Goal: Information Seeking & Learning: Learn about a topic

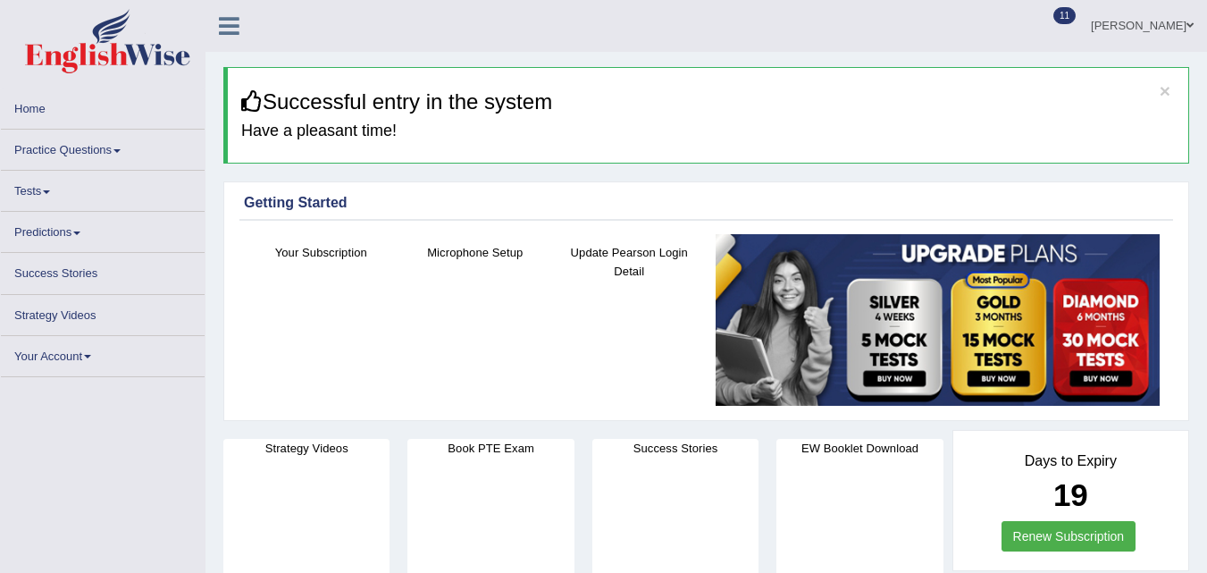
click at [120, 154] on link "Practice Questions" at bounding box center [103, 147] width 204 height 35
click at [112, 242] on link "Predictions" at bounding box center [103, 229] width 204 height 35
click at [115, 150] on link "Practice Questions" at bounding box center [103, 147] width 204 height 35
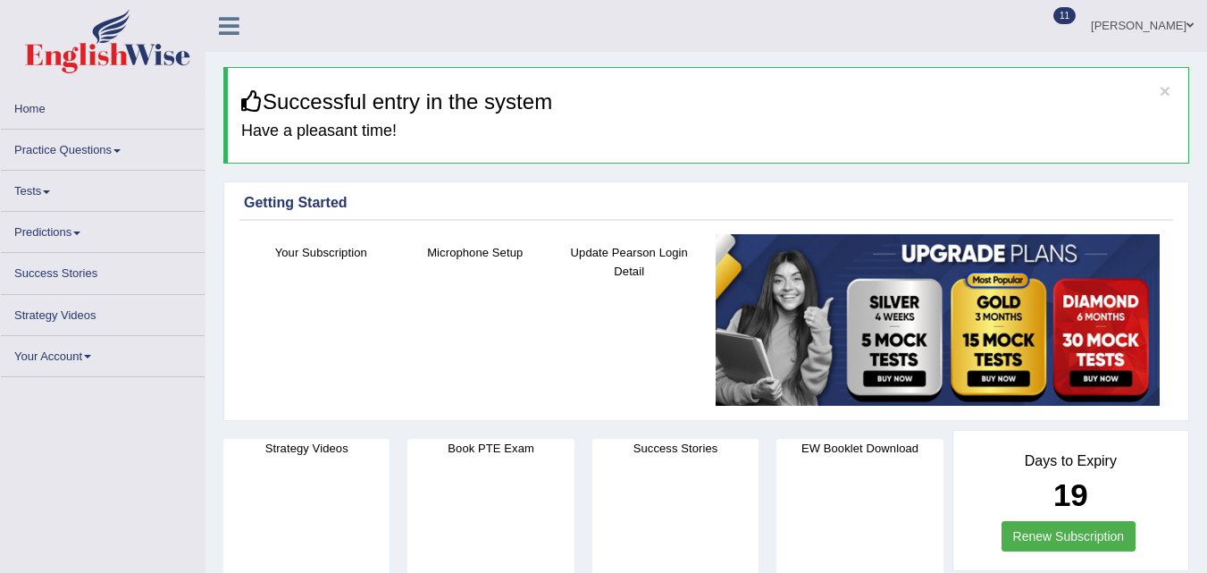
click at [121, 147] on link "Practice Questions" at bounding box center [103, 147] width 204 height 35
click at [134, 111] on link "Home" at bounding box center [103, 105] width 204 height 35
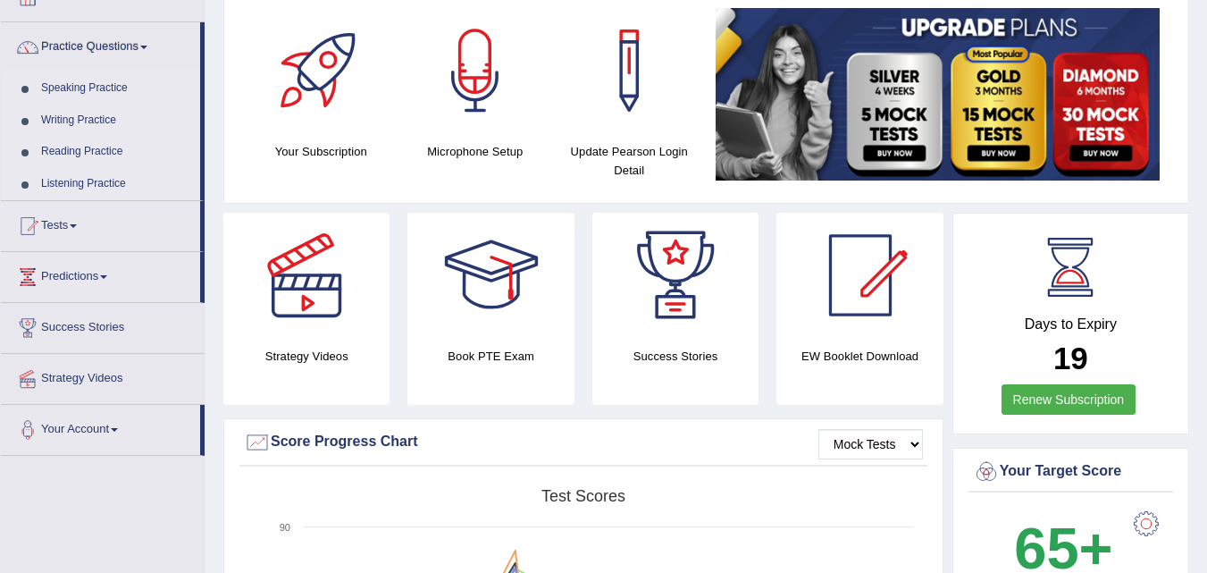
scroll to position [143, 0]
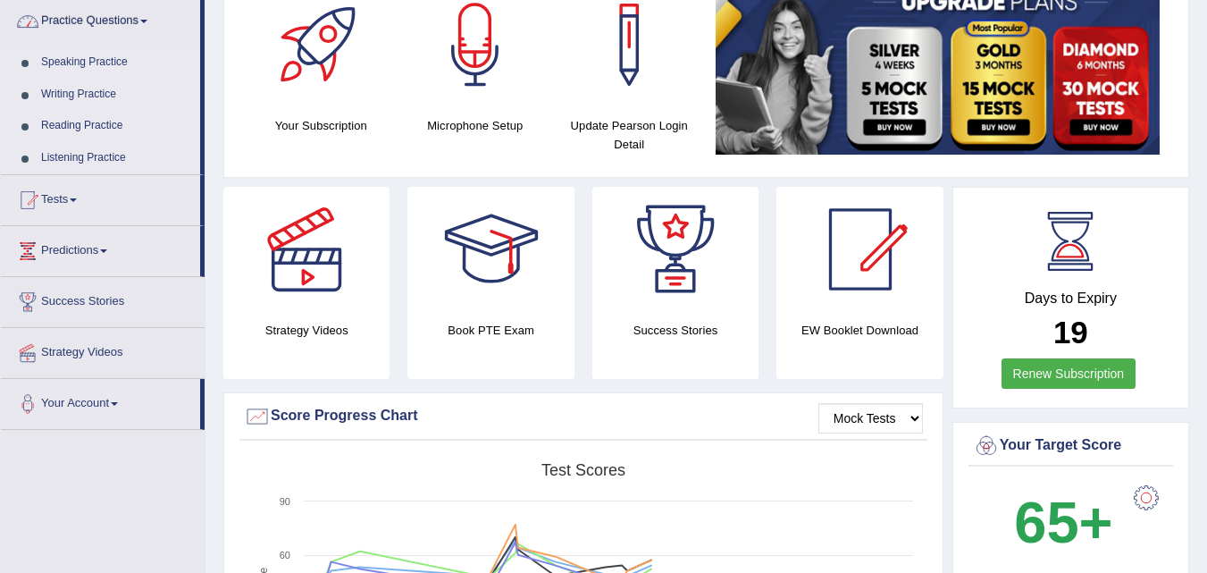
click at [114, 65] on link "Speaking Practice" at bounding box center [116, 62] width 167 height 32
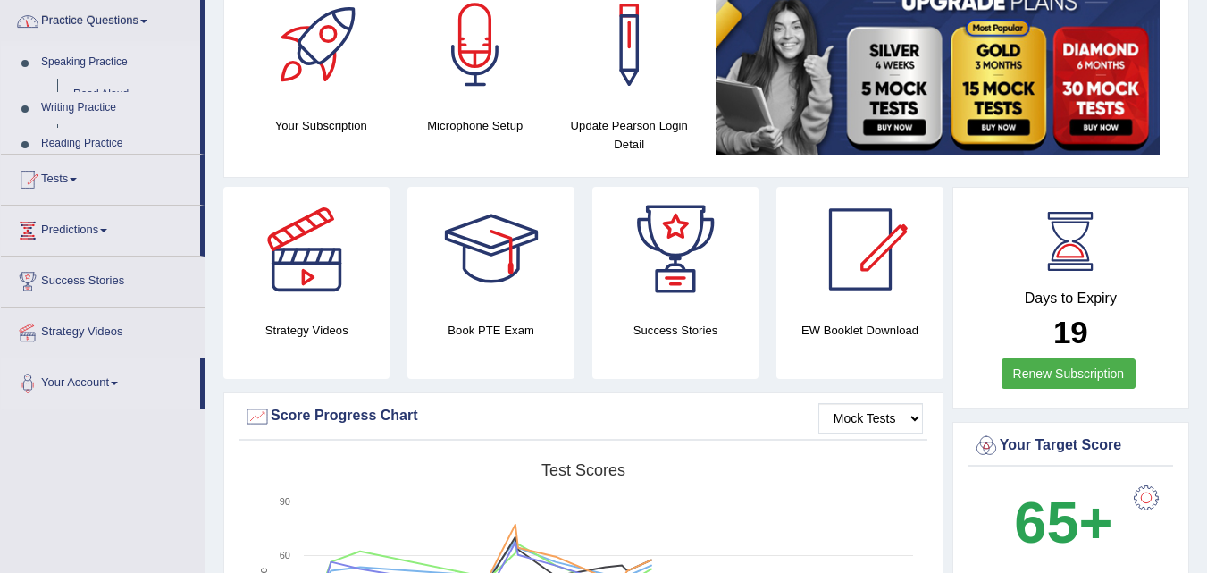
scroll to position [0, 0]
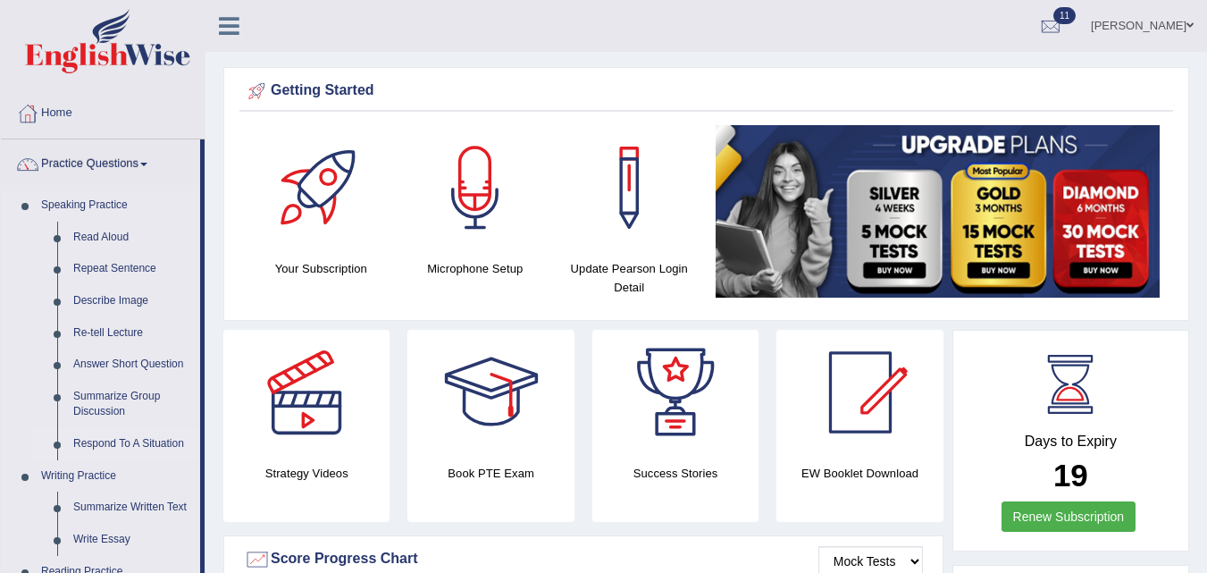
click at [144, 443] on link "Respond To A Situation" at bounding box center [132, 444] width 135 height 32
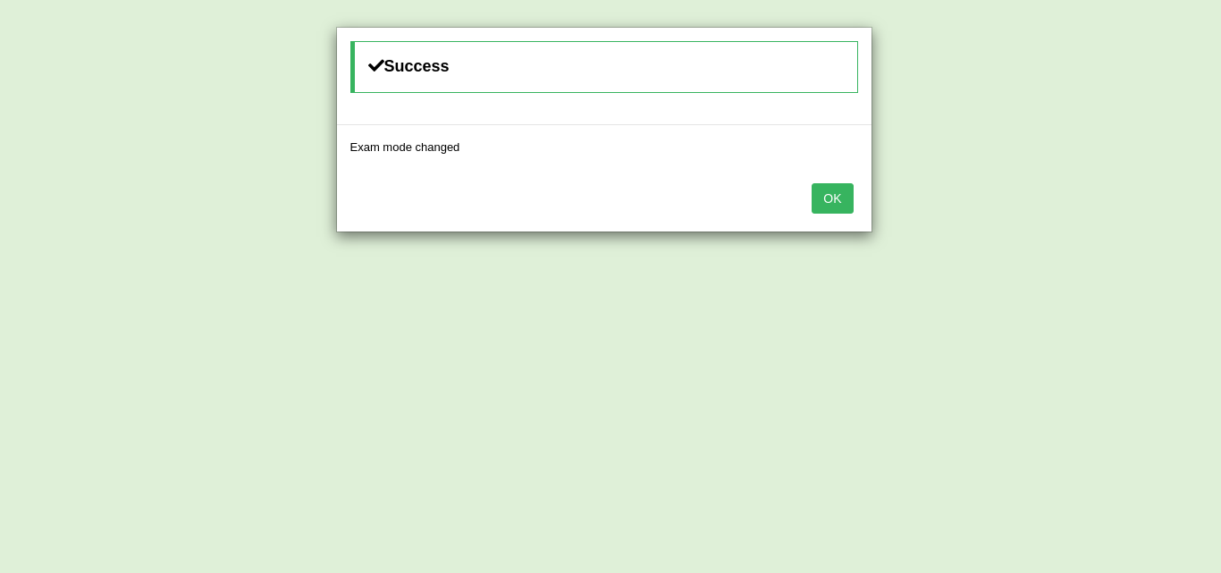
click at [839, 204] on button "OK" at bounding box center [832, 198] width 41 height 30
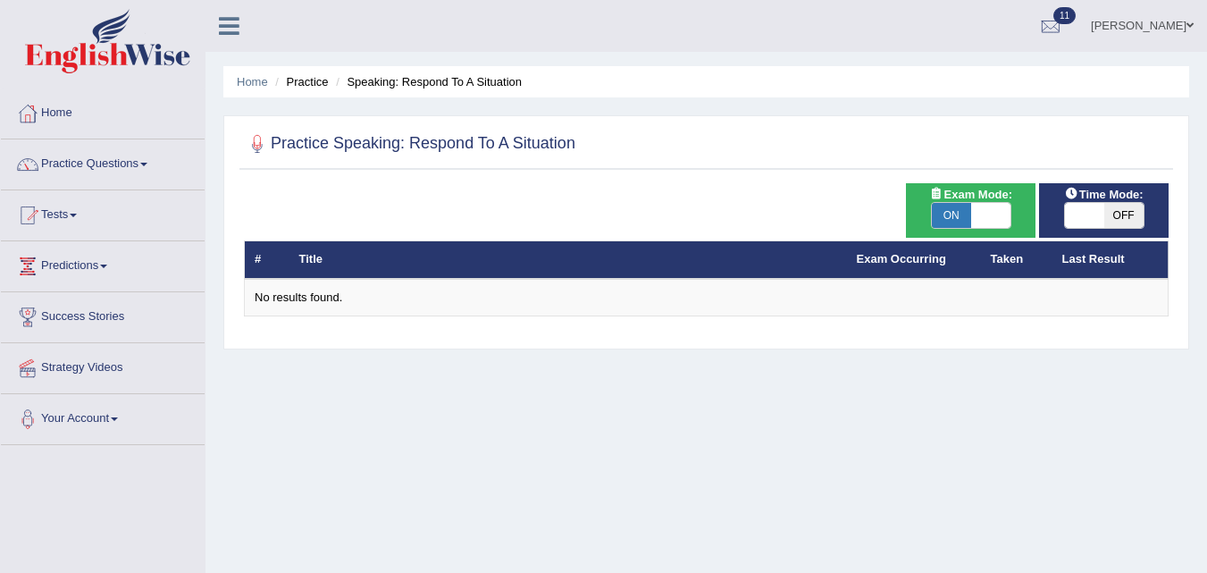
click at [942, 214] on span "ON" at bounding box center [951, 215] width 39 height 25
checkbox input "false"
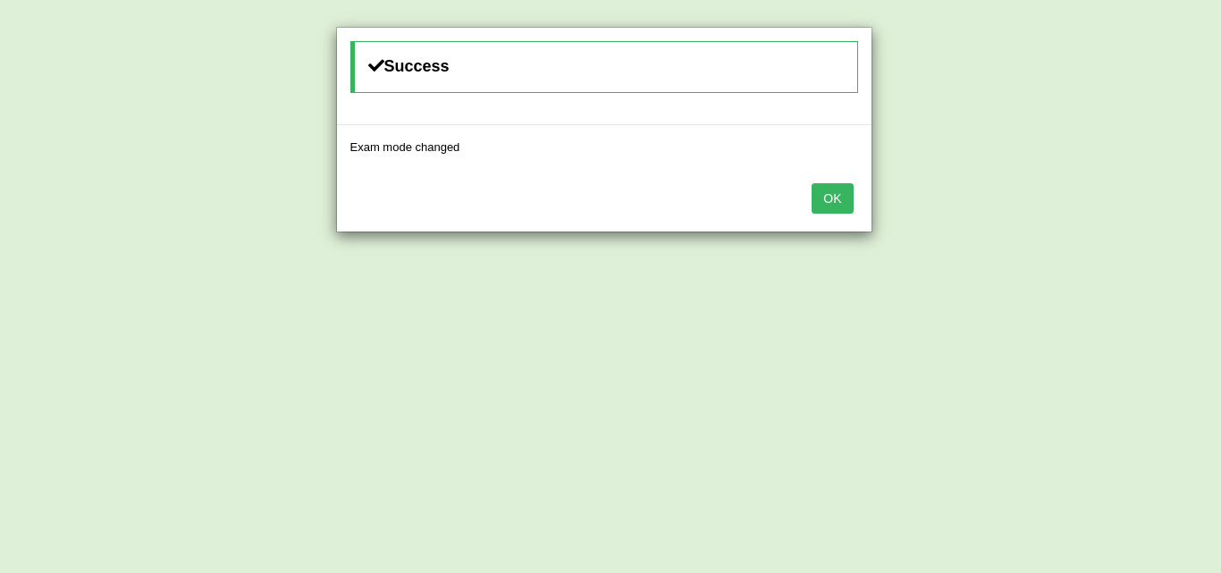
click at [854, 208] on div "OK" at bounding box center [604, 200] width 534 height 63
click at [829, 201] on button "OK" at bounding box center [832, 198] width 41 height 30
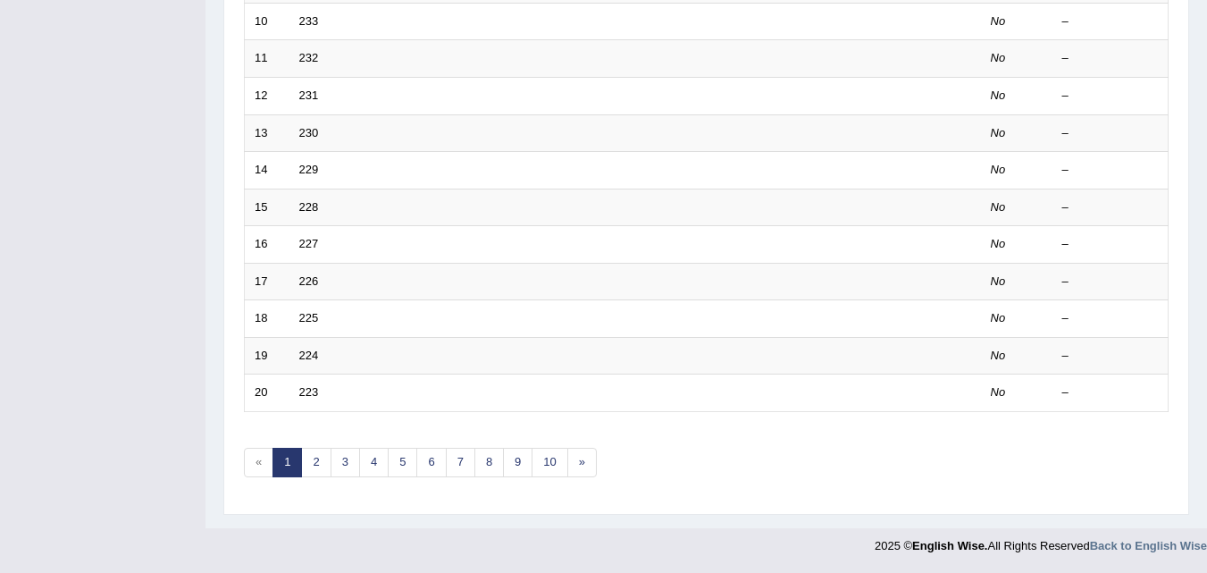
scroll to position [441, 0]
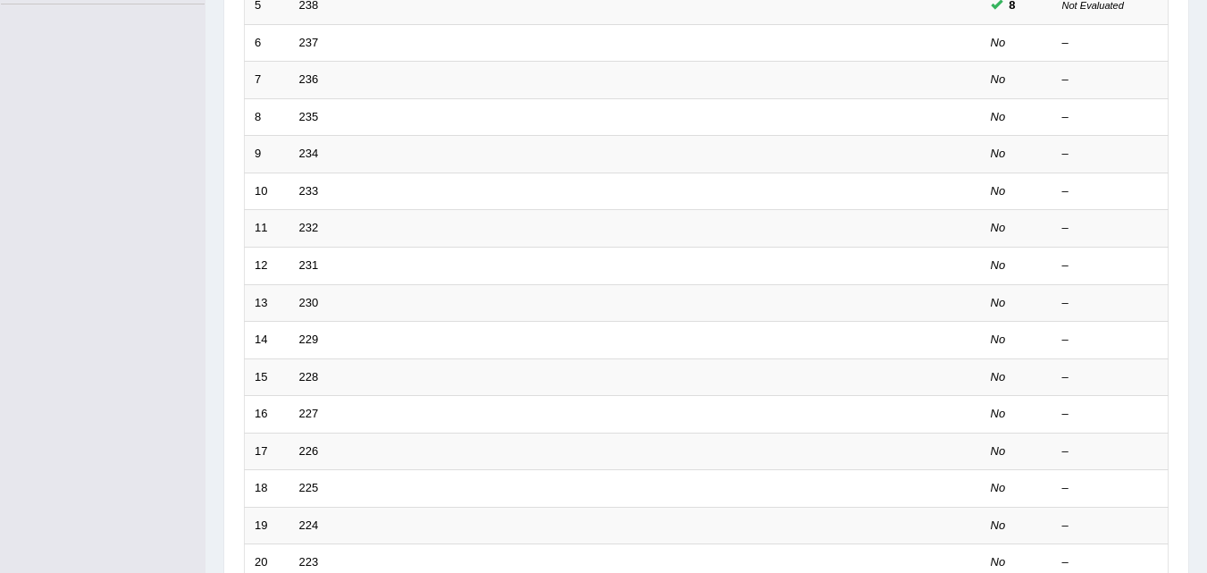
click at [1194, 228] on div "Home Practice Speaking: Respond To A Situation Practice Speaking: Respond To A …" at bounding box center [707, 128] width 1002 height 1139
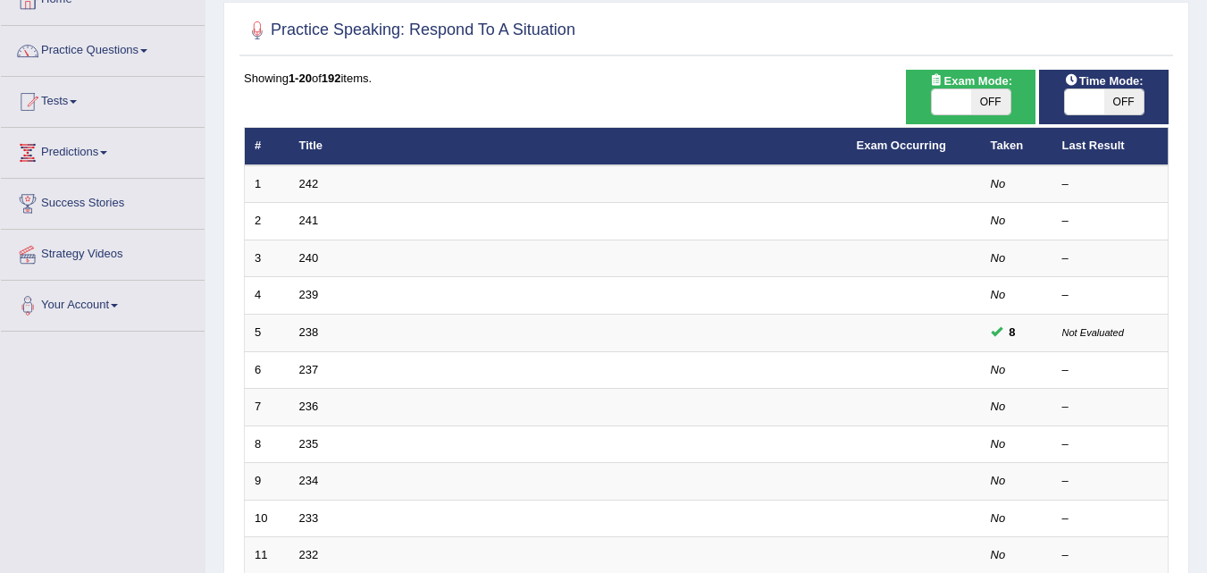
scroll to position [104, 0]
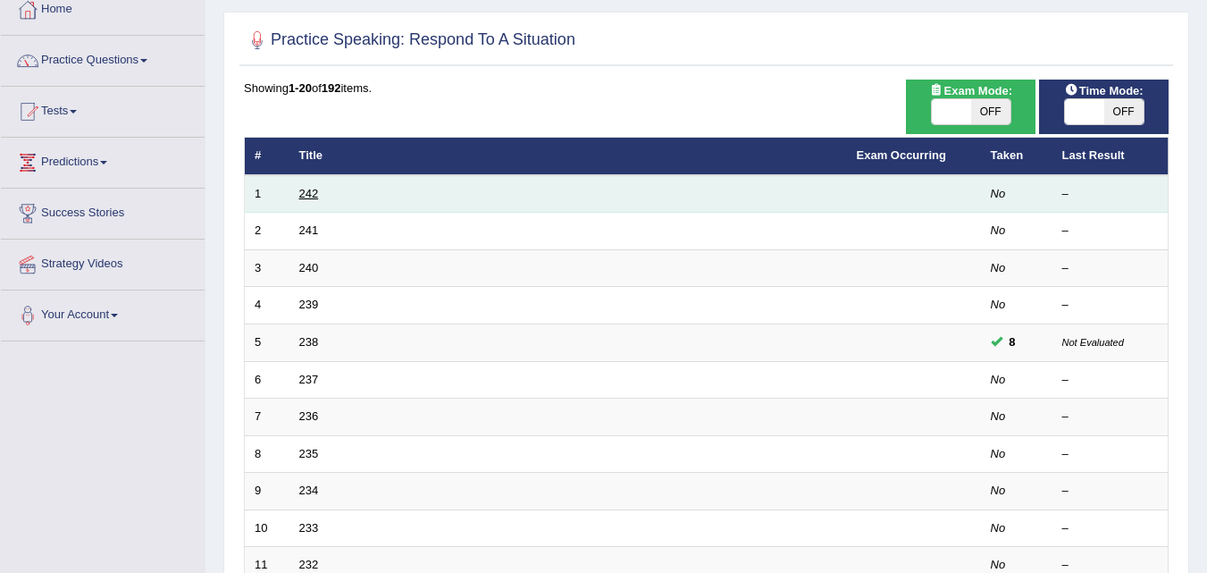
click at [317, 198] on link "242" at bounding box center [309, 193] width 20 height 13
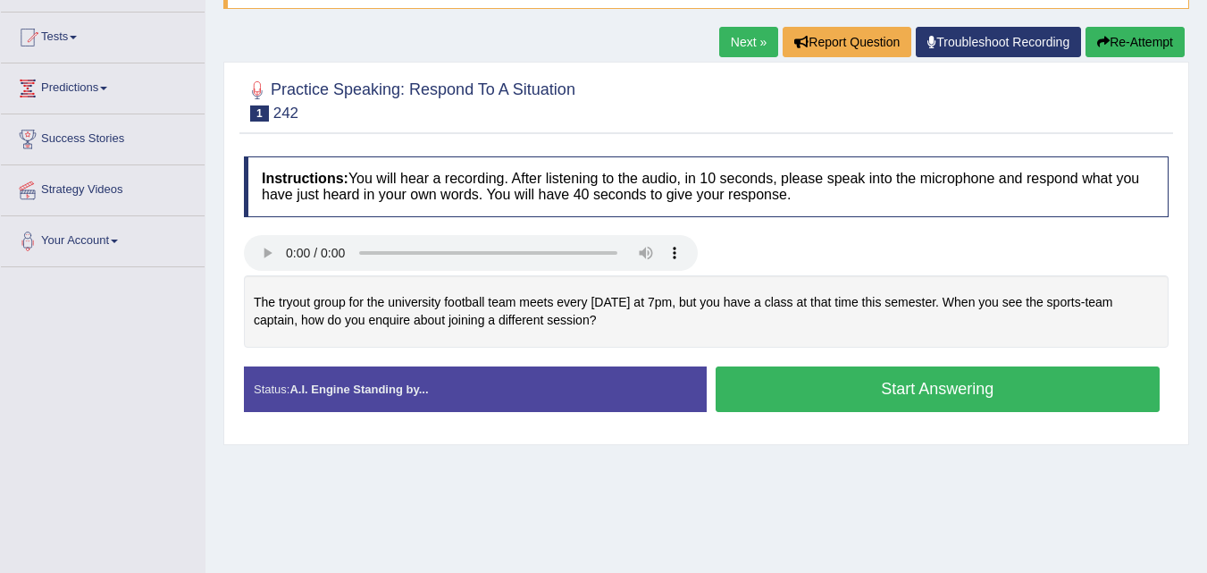
scroll to position [179, 0]
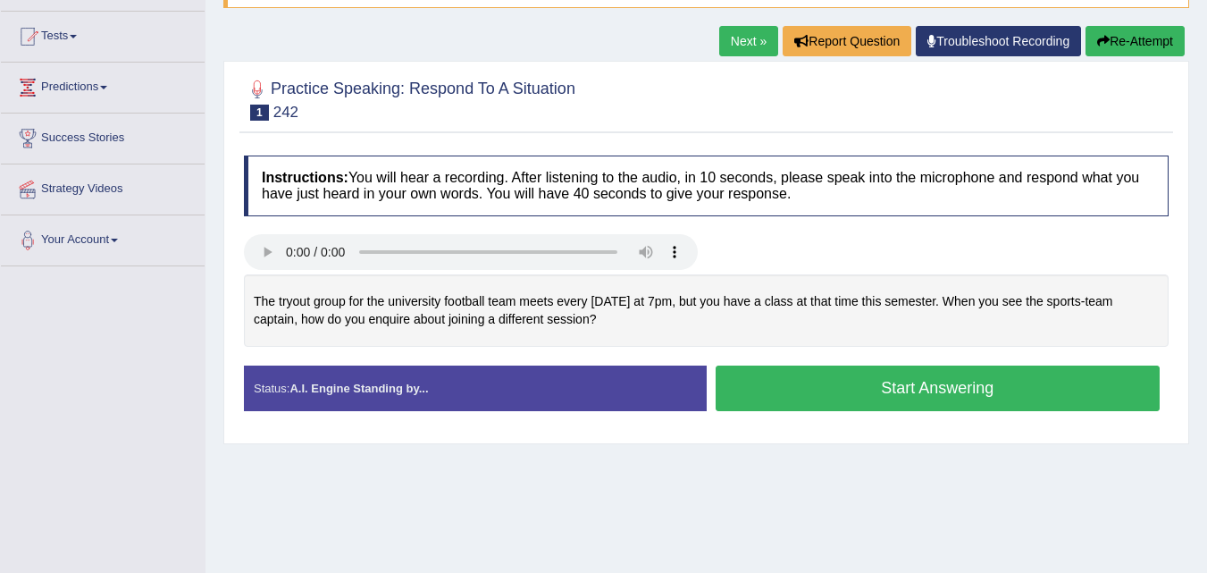
click at [834, 384] on button "Start Answering" at bounding box center [938, 389] width 445 height 46
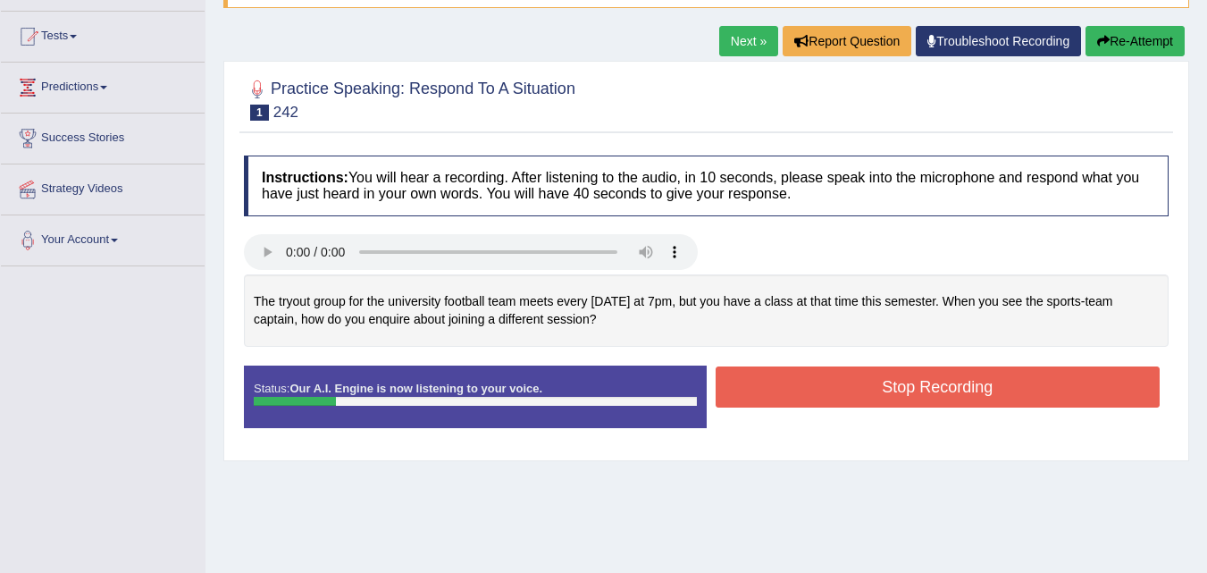
click at [1131, 43] on button "Re-Attempt" at bounding box center [1135, 41] width 99 height 30
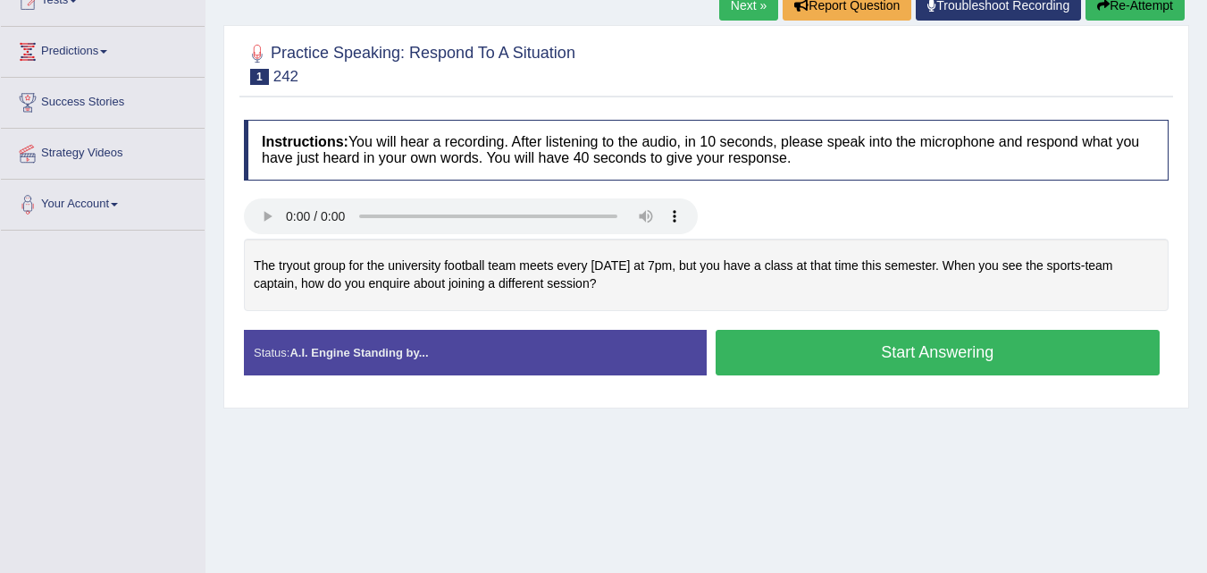
click at [845, 345] on button "Start Answering" at bounding box center [938, 353] width 445 height 46
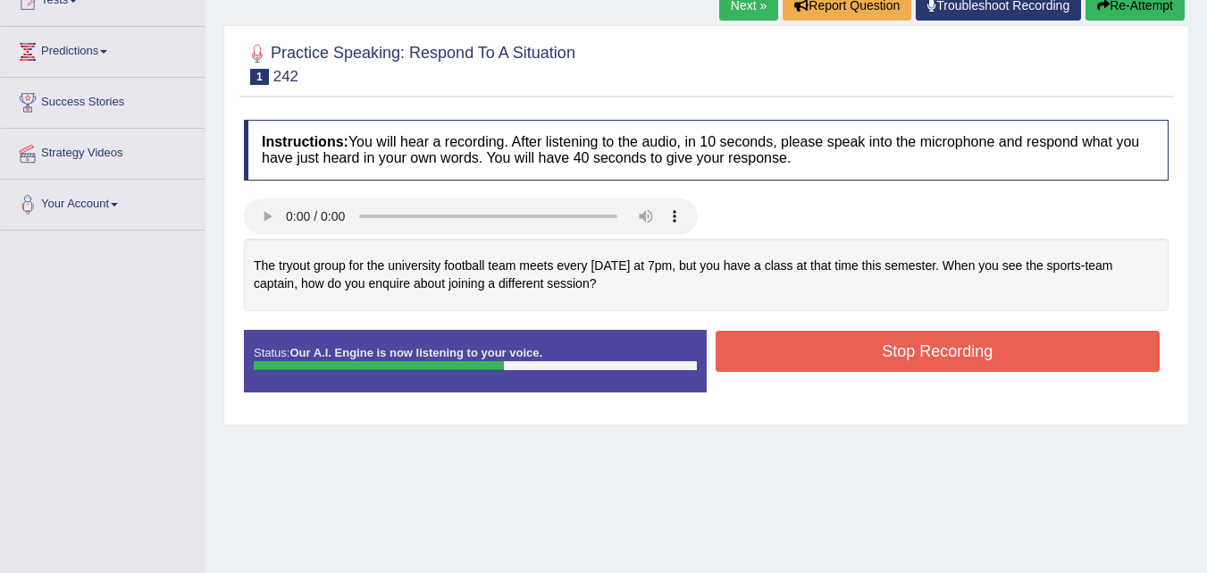
click at [845, 345] on button "Stop Recording" at bounding box center [938, 351] width 445 height 41
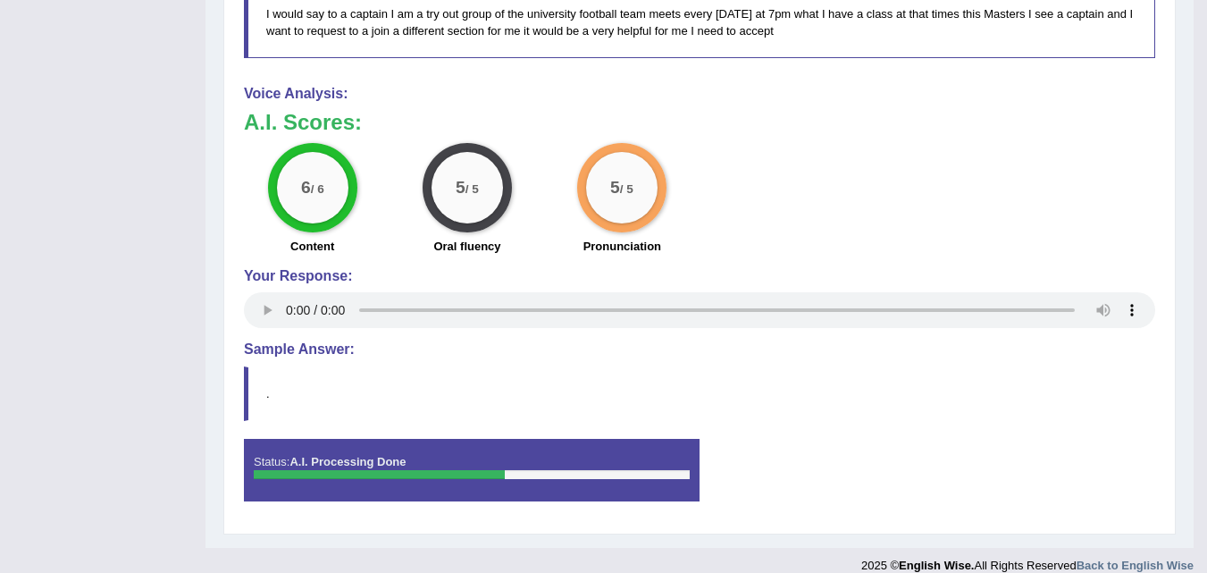
scroll to position [715, 0]
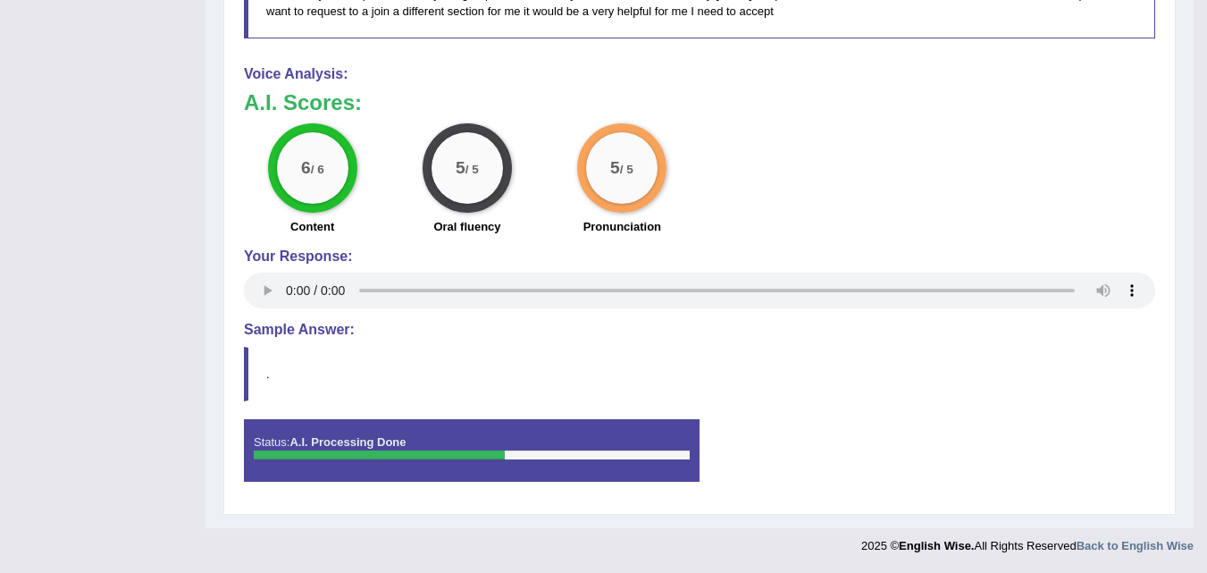
click at [243, 377] on div "Instructions: You will hear a recording. After listening to the audio, in 10 se…" at bounding box center [700, 57] width 921 height 895
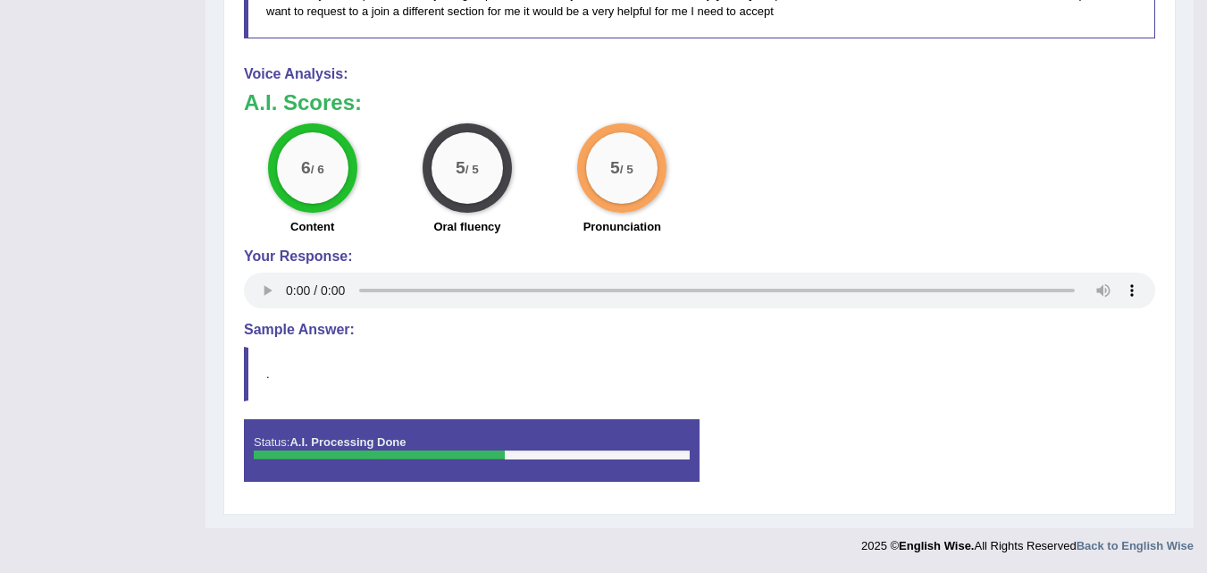
click at [243, 377] on div "Instructions: You will hear a recording. After listening to the audio, in 10 se…" at bounding box center [700, 57] width 921 height 895
drag, startPoint x: 243, startPoint y: 377, endPoint x: 283, endPoint y: 322, distance: 68.5
click at [283, 322] on div "Instructions: You will hear a recording. After listening to the audio, in 10 se…" at bounding box center [700, 57] width 921 height 895
click at [283, 322] on h4 "Sample Answer:" at bounding box center [700, 330] width 912 height 16
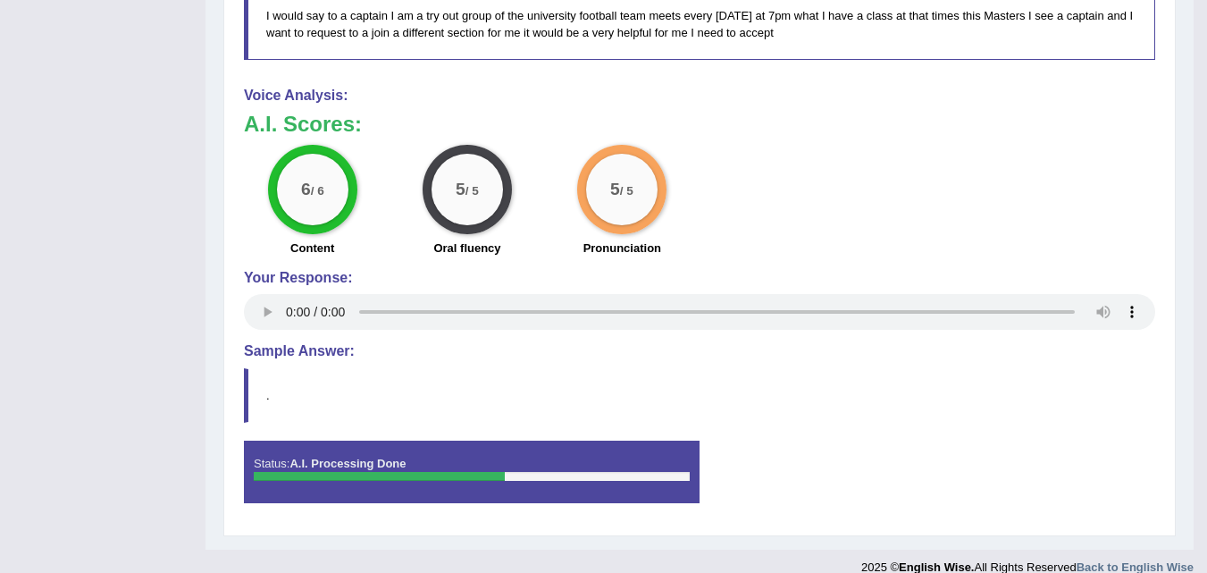
scroll to position [711, 0]
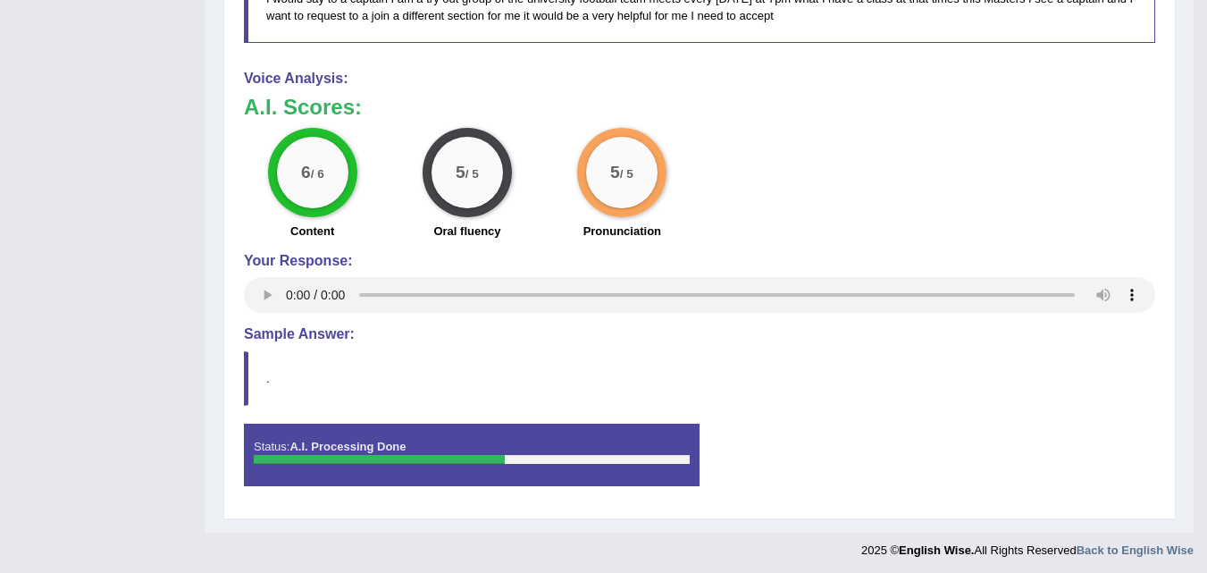
click at [291, 333] on h4 "Sample Answer:" at bounding box center [700, 334] width 912 height 16
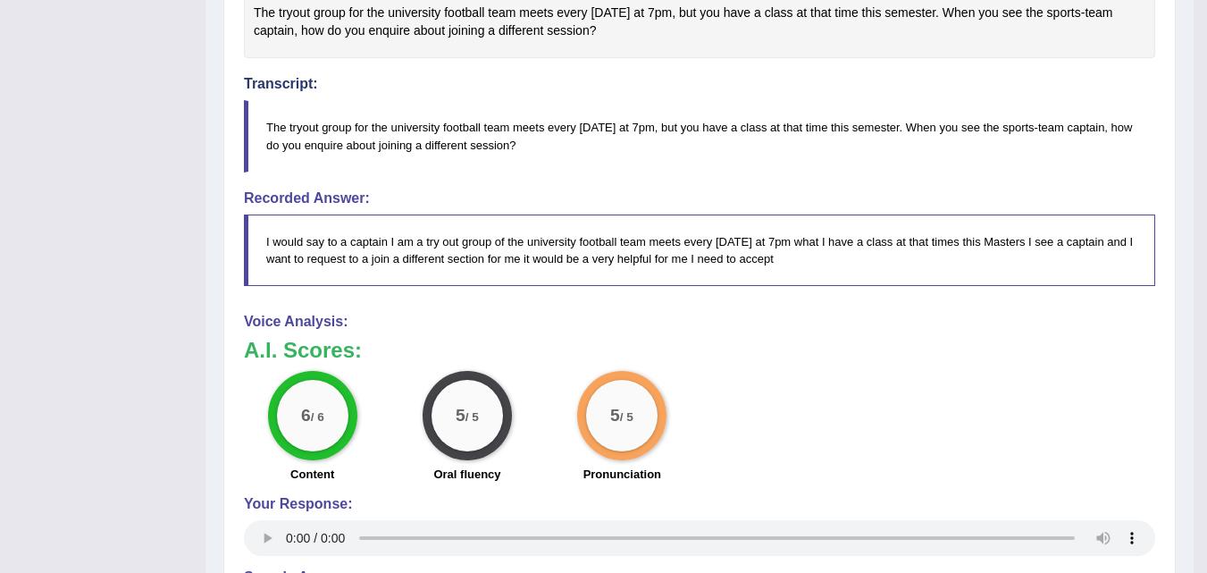
scroll to position [0, 0]
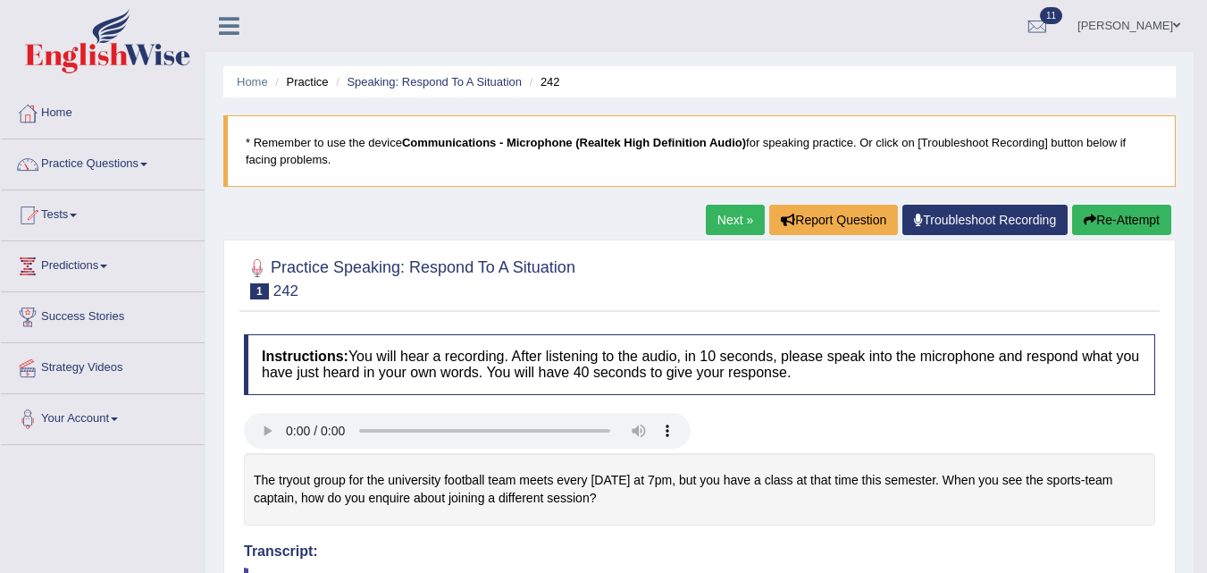
click at [722, 222] on link "Next »" at bounding box center [735, 220] width 59 height 30
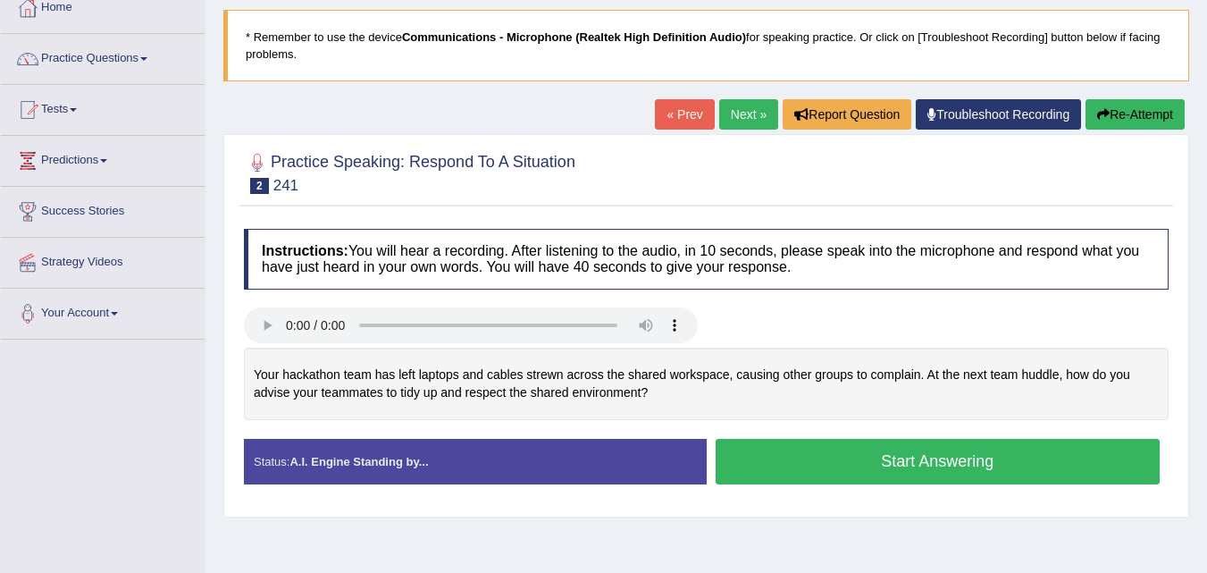
scroll to position [107, 0]
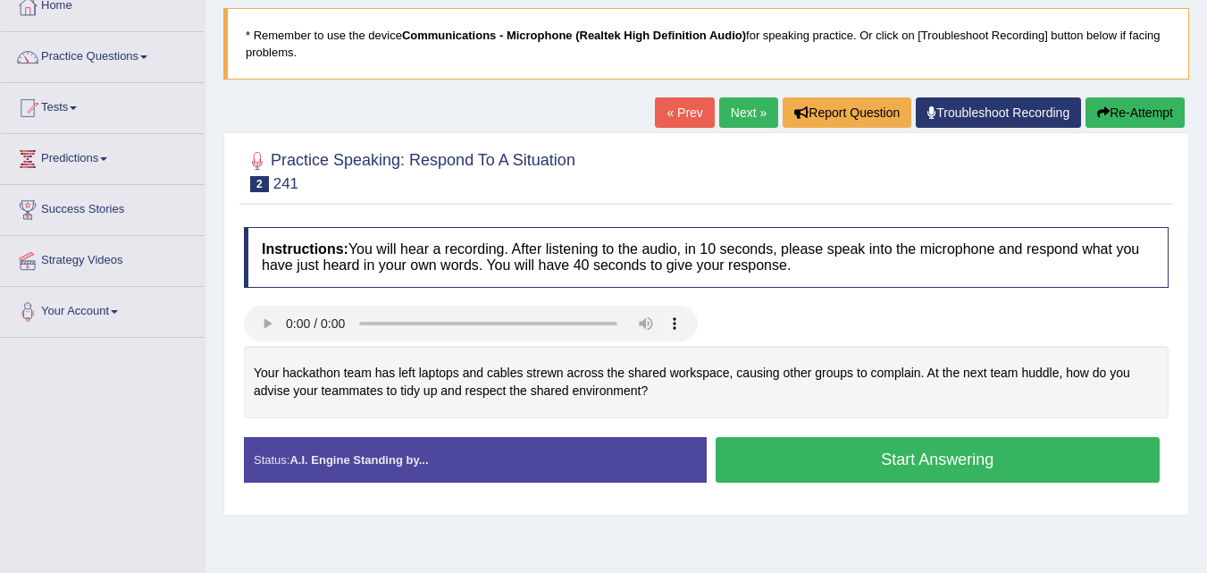
click at [547, 371] on div "Your hackathon team has left laptops and cables strewn across the shared worksp…" at bounding box center [706, 382] width 925 height 72
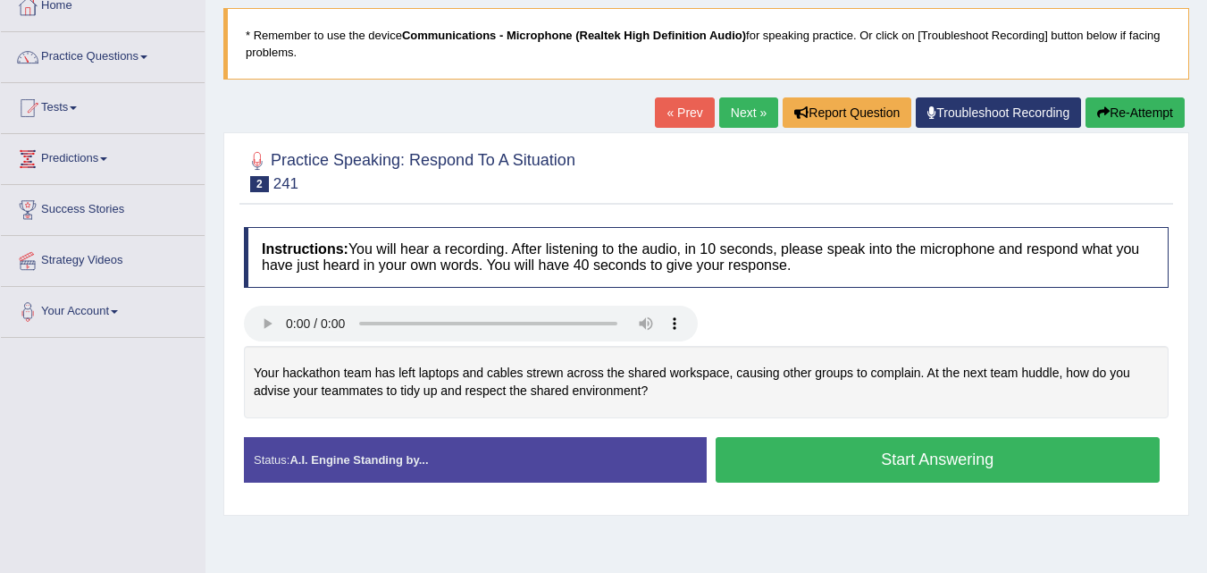
click at [891, 458] on button "Start Answering" at bounding box center [938, 460] width 445 height 46
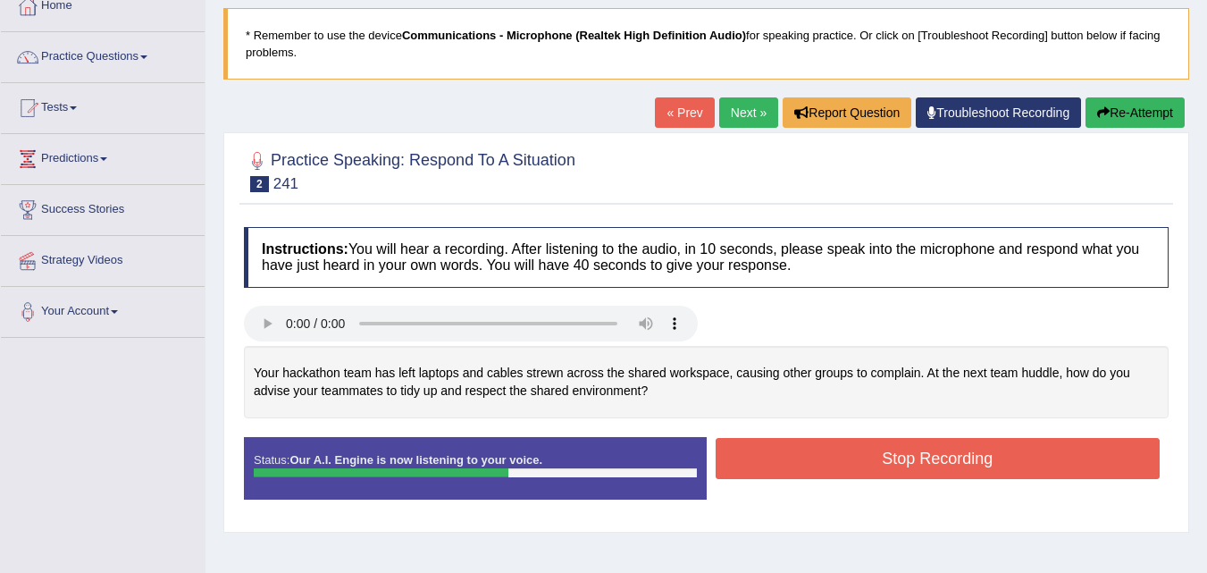
click at [922, 463] on button "Stop Recording" at bounding box center [938, 458] width 445 height 41
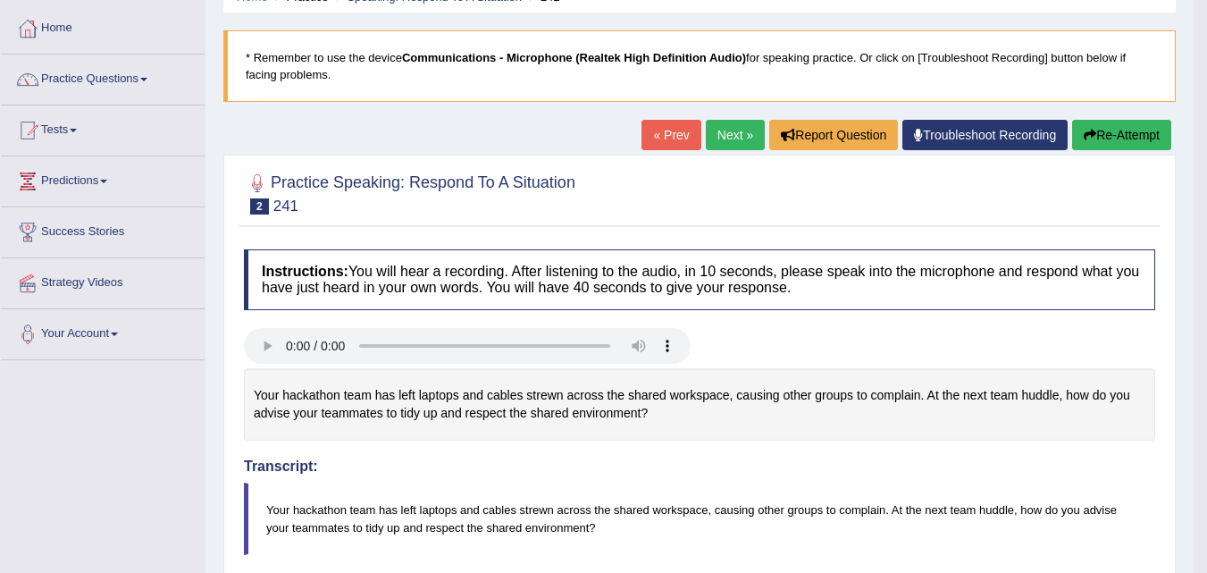
scroll to position [42, 0]
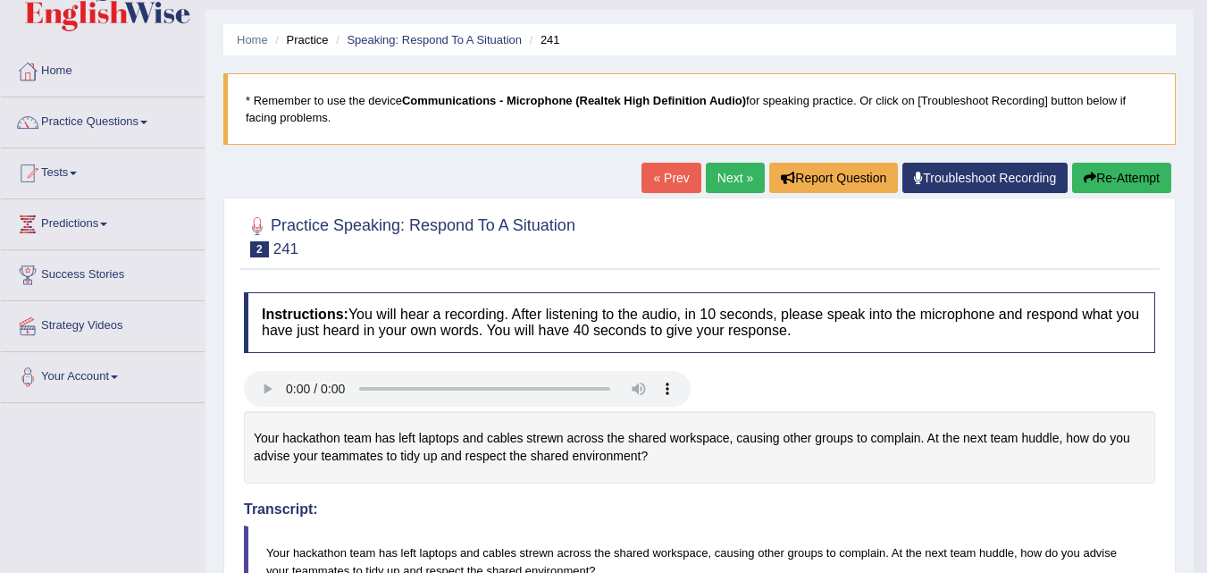
click at [1109, 180] on button "Re-Attempt" at bounding box center [1121, 178] width 99 height 30
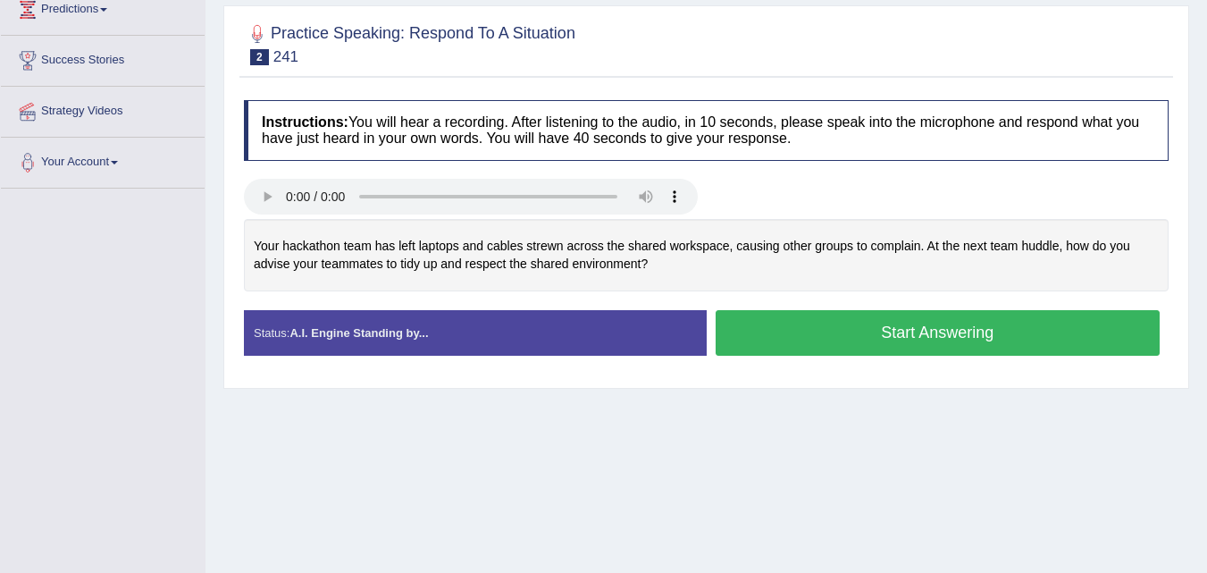
click at [921, 338] on button "Start Answering" at bounding box center [938, 333] width 445 height 46
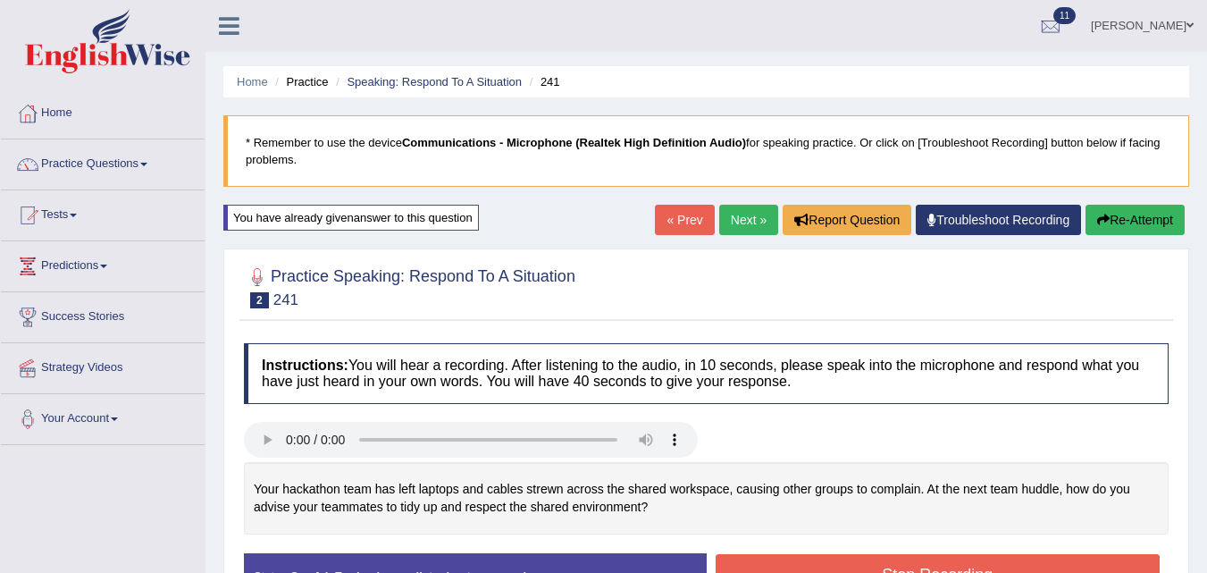
click at [1148, 214] on button "Re-Attempt" at bounding box center [1135, 220] width 99 height 30
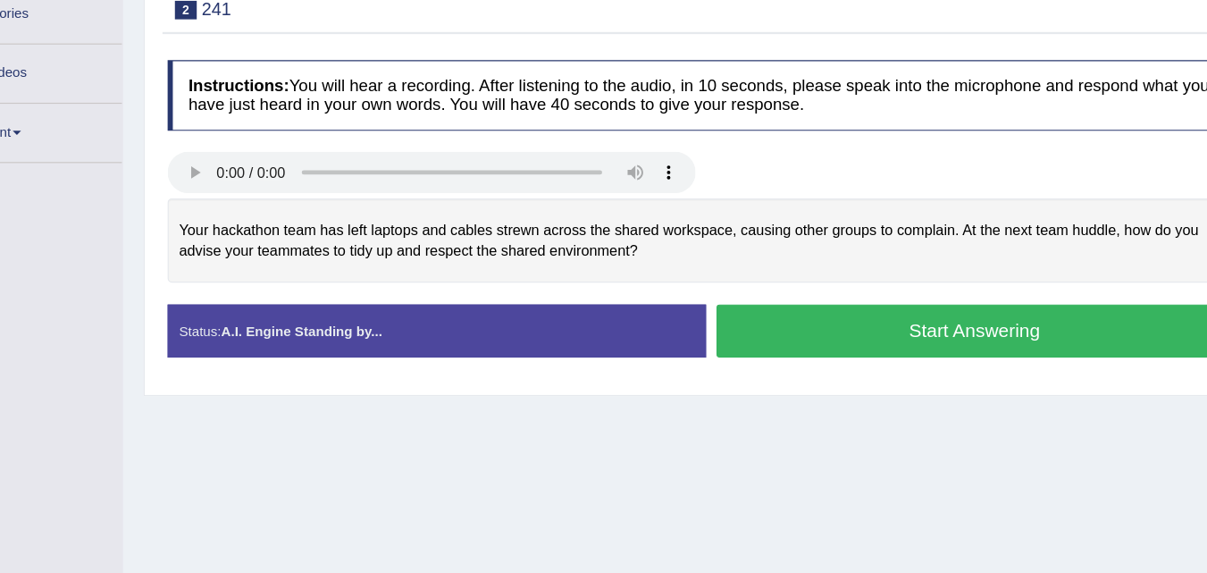
scroll to position [223, 0]
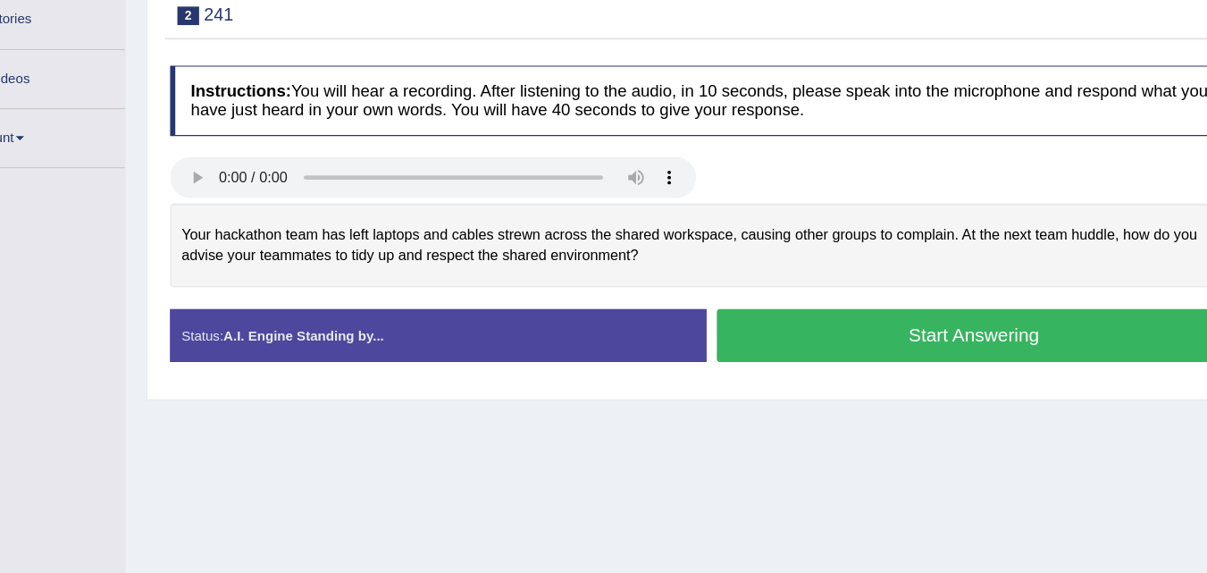
click at [912, 370] on button "Start Answering" at bounding box center [938, 367] width 445 height 46
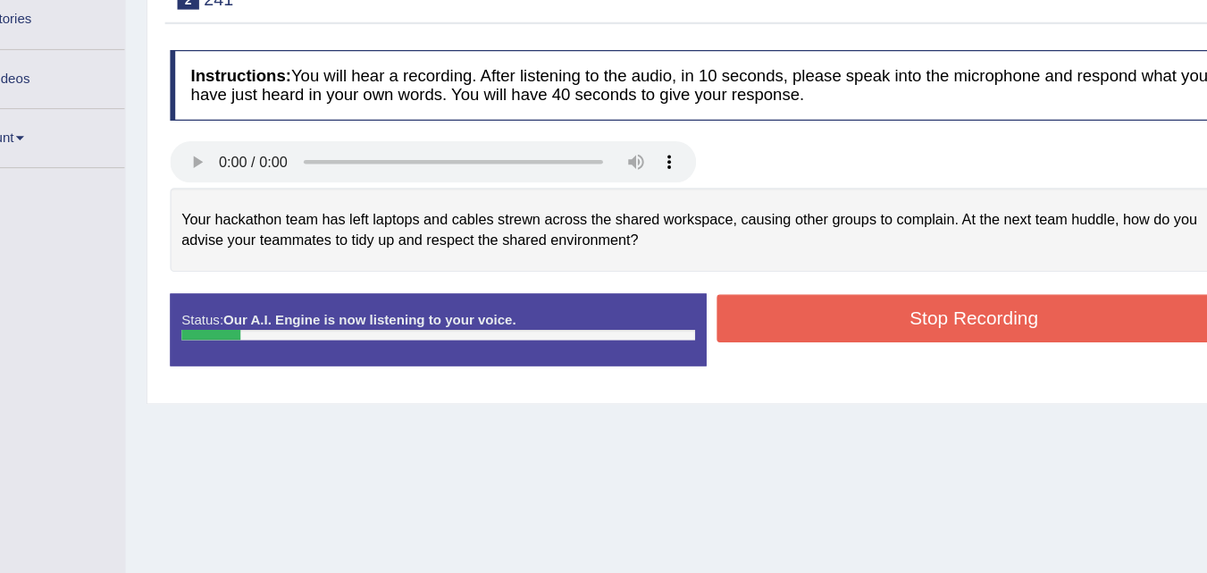
scroll to position [0, 0]
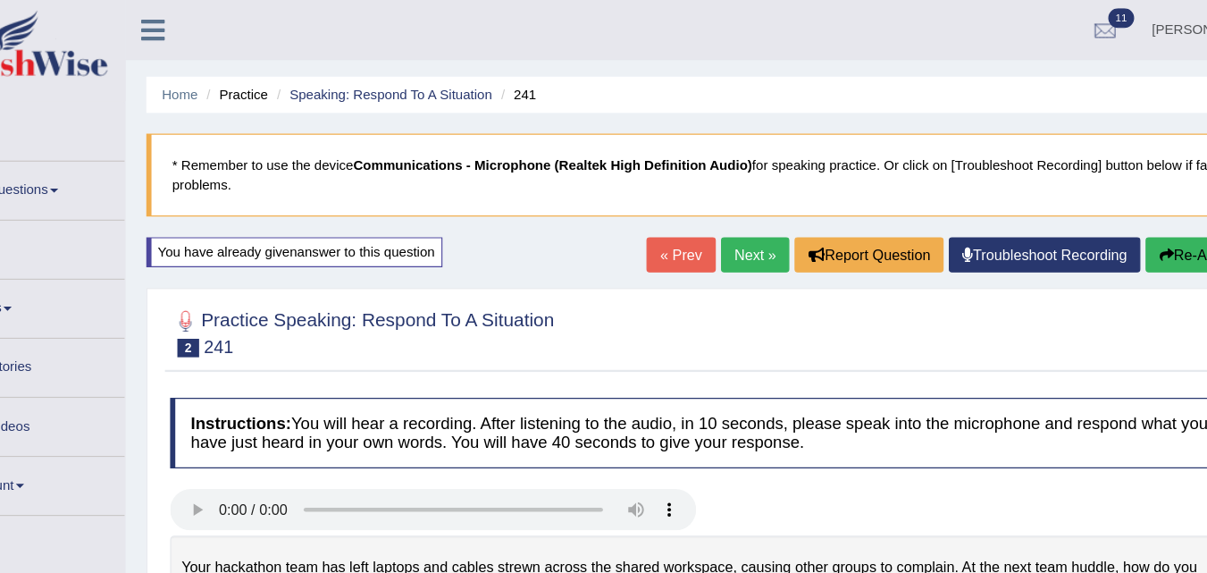
click at [1107, 218] on button "Re-Attempt" at bounding box center [1135, 220] width 99 height 30
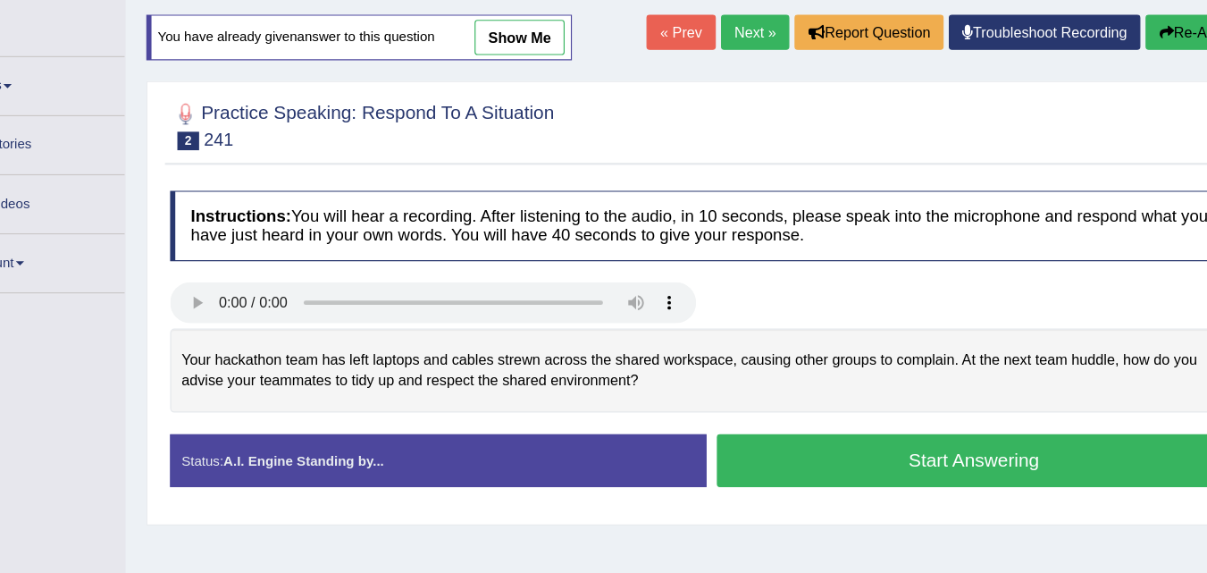
click at [946, 478] on button "Start Answering" at bounding box center [938, 475] width 445 height 46
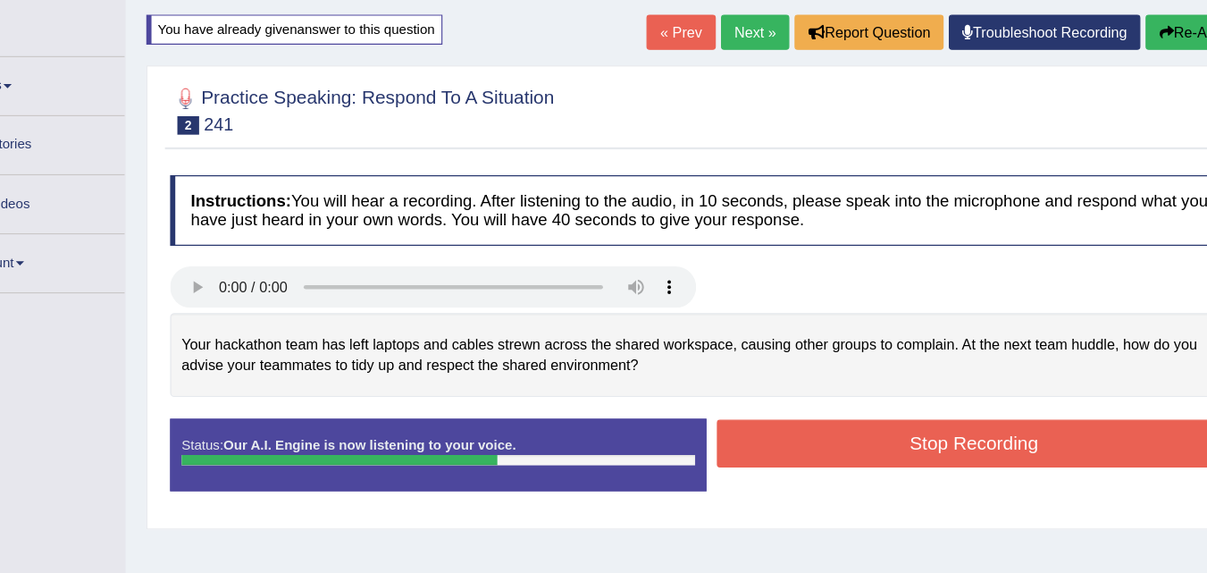
click at [930, 463] on button "Stop Recording" at bounding box center [938, 460] width 445 height 41
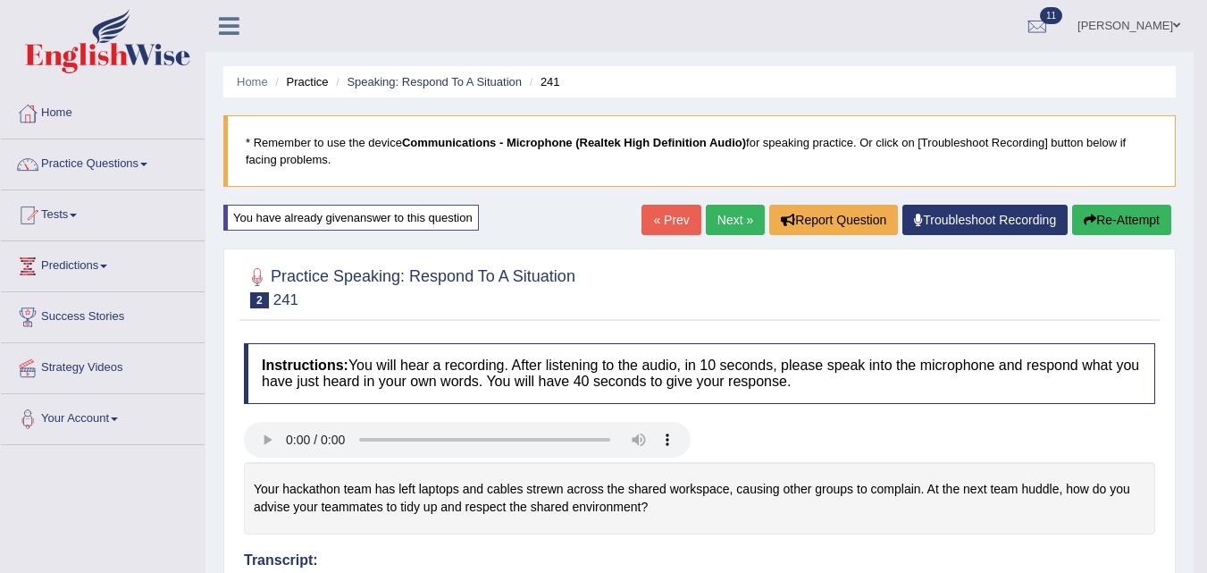
click at [669, 216] on link "« Prev" at bounding box center [671, 220] width 59 height 30
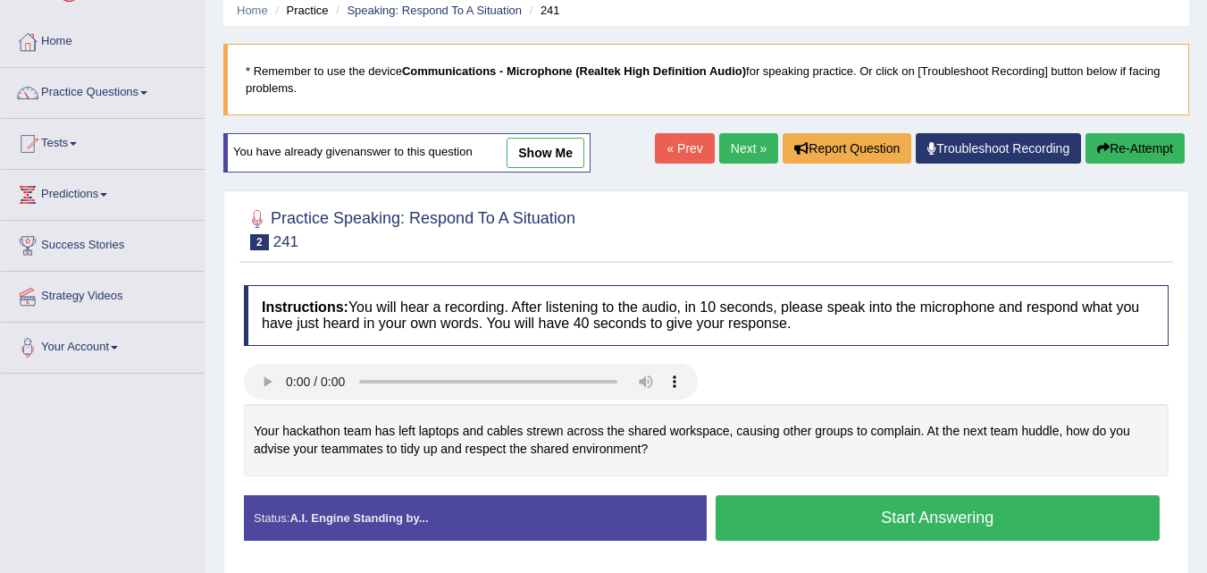
click at [567, 158] on link "show me" at bounding box center [546, 153] width 78 height 30
click at [567, 158] on div "Home Practice Speaking: Respond To A Situation 241 * Remember to use the device…" at bounding box center [707, 376] width 1002 height 894
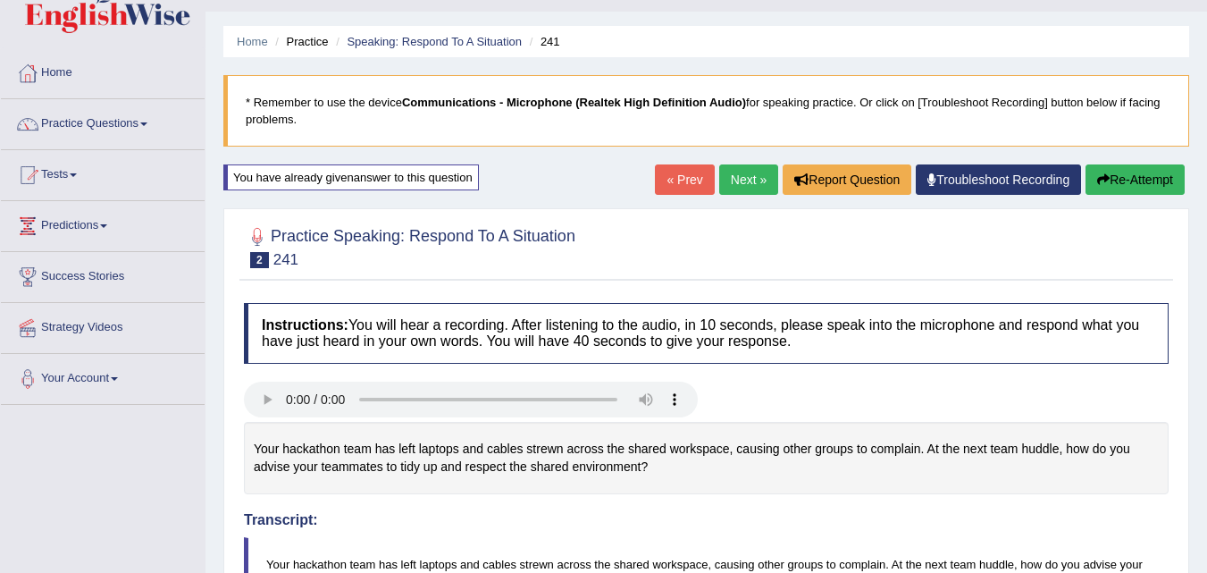
scroll to position [36, 0]
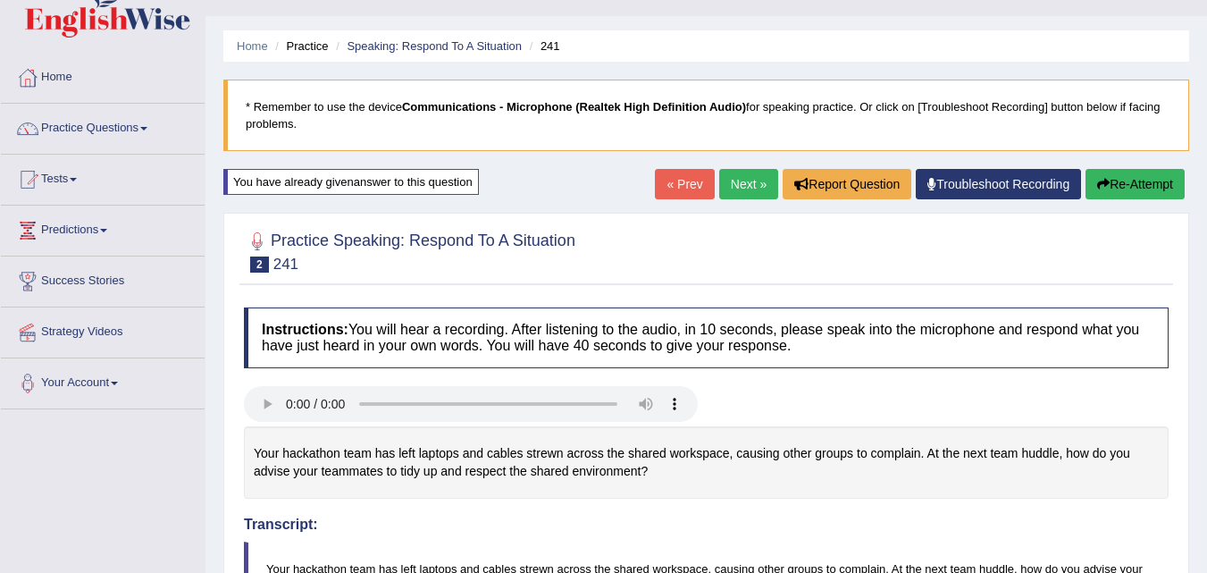
click at [744, 182] on link "Next »" at bounding box center [748, 184] width 59 height 30
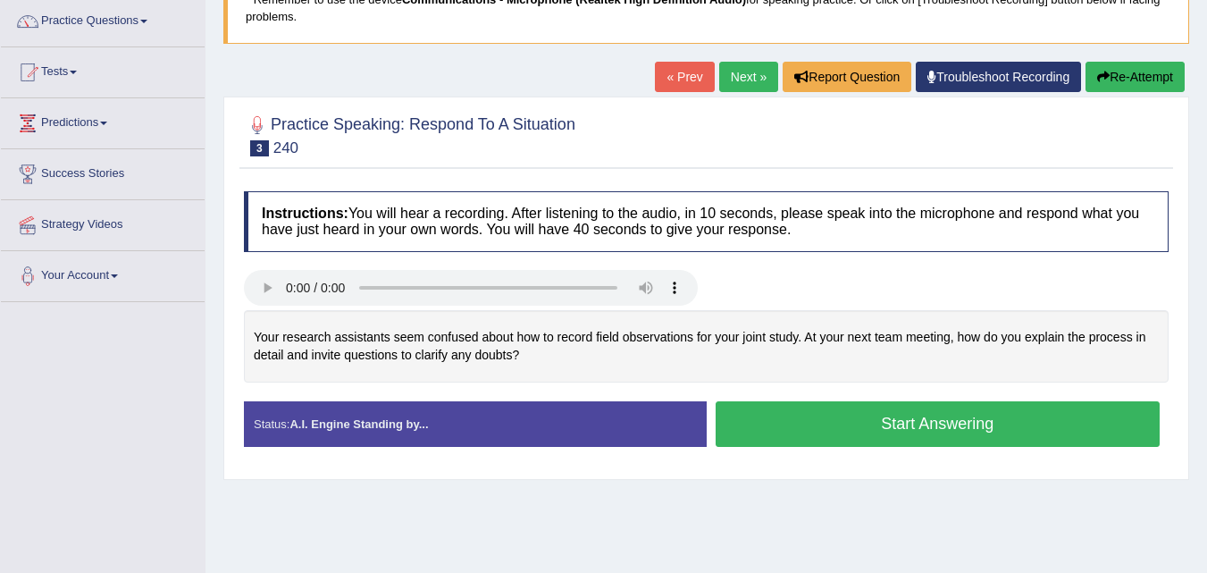
click at [527, 378] on div "Your research assistants seem confused about how to record field observations f…" at bounding box center [706, 346] width 925 height 72
click at [795, 418] on button "Start Answering" at bounding box center [938, 424] width 445 height 46
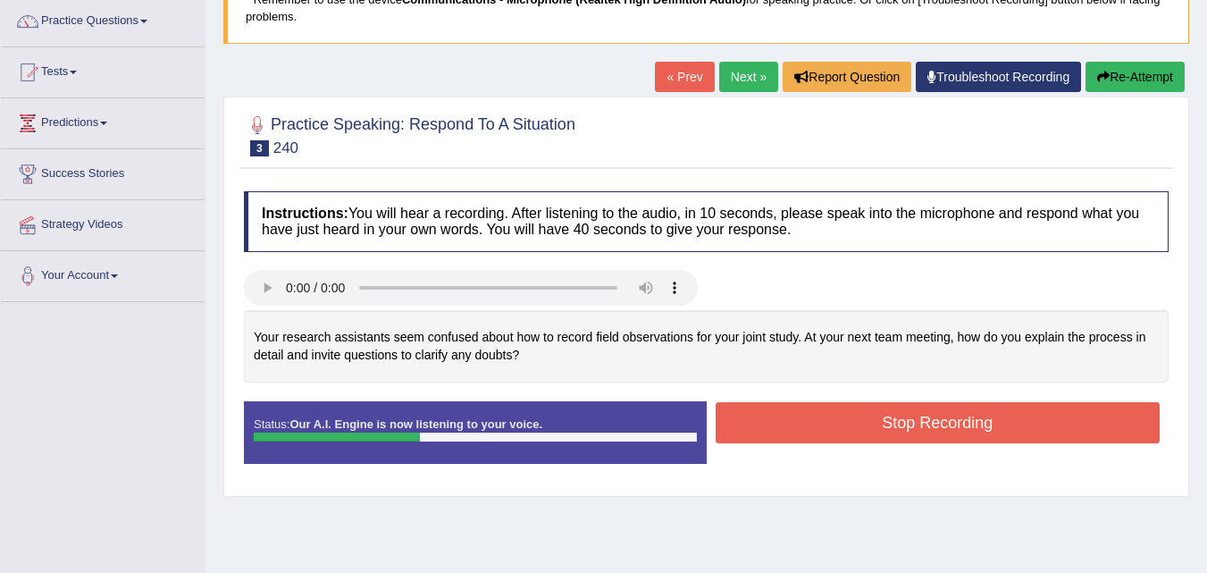
click at [1148, 73] on button "Re-Attempt" at bounding box center [1135, 77] width 99 height 30
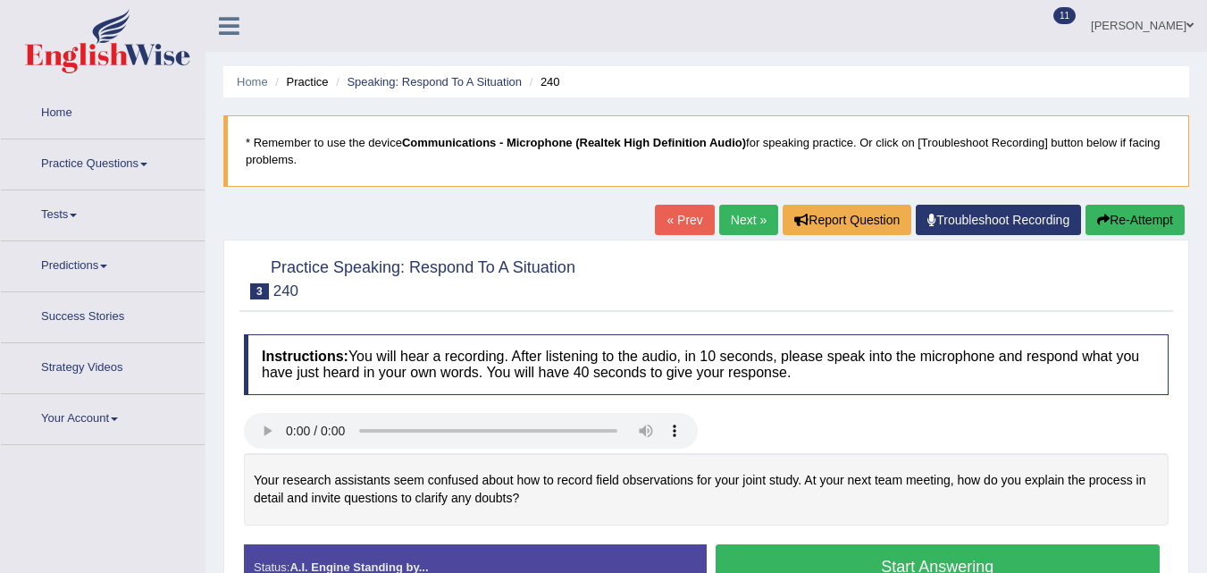
click at [895, 544] on button "Start Answering" at bounding box center [938, 567] width 445 height 46
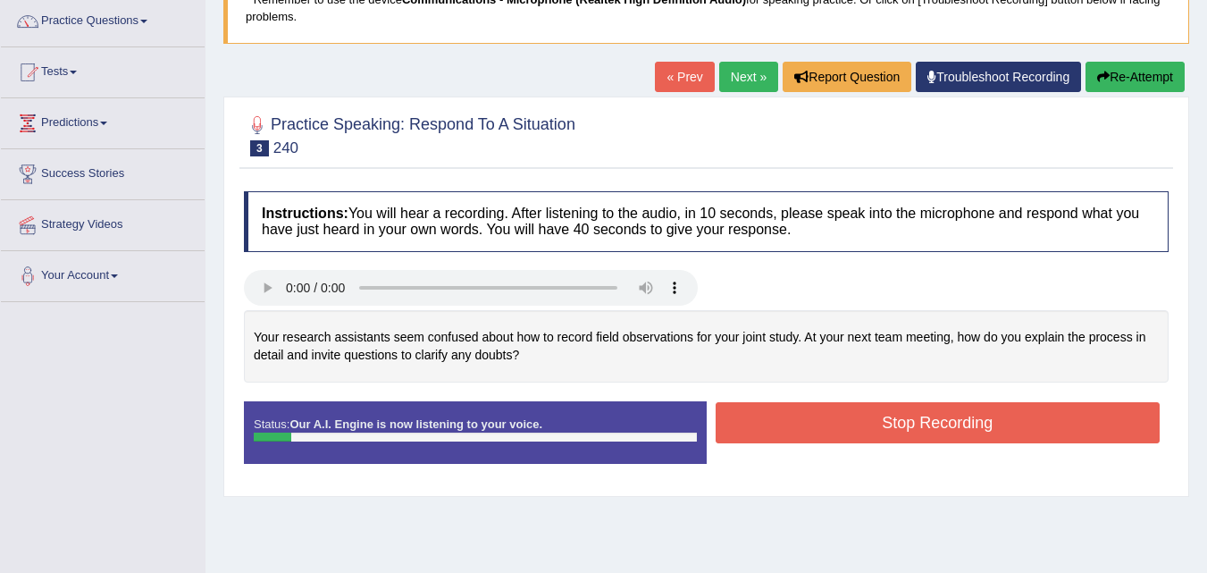
click at [1141, 70] on button "Re-Attempt" at bounding box center [1135, 77] width 99 height 30
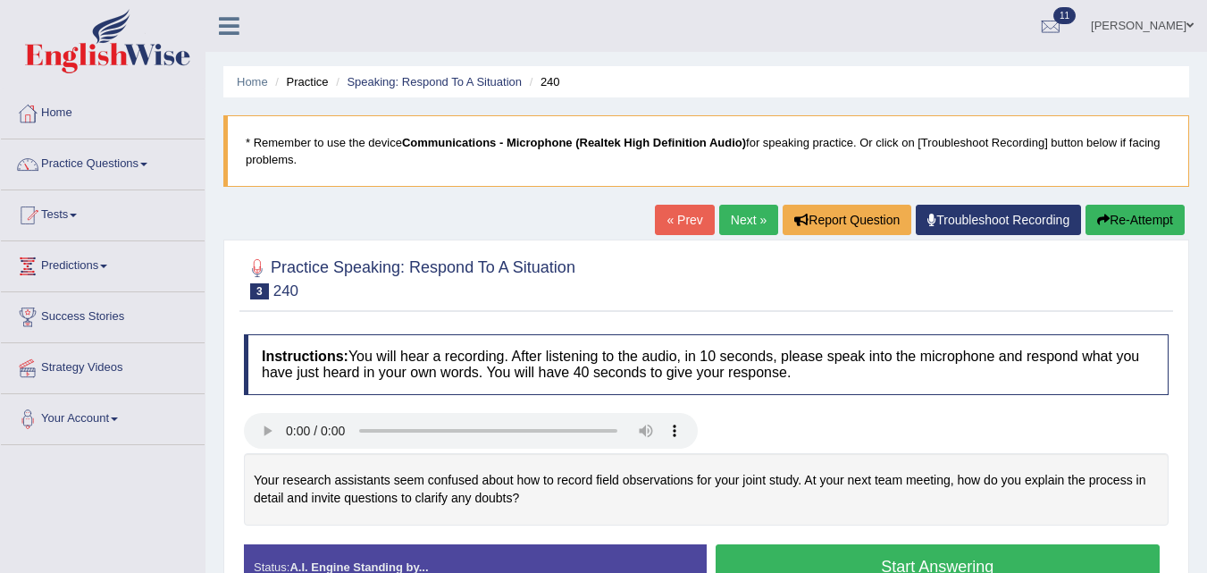
click at [886, 544] on button "Start Answering" at bounding box center [938, 567] width 445 height 46
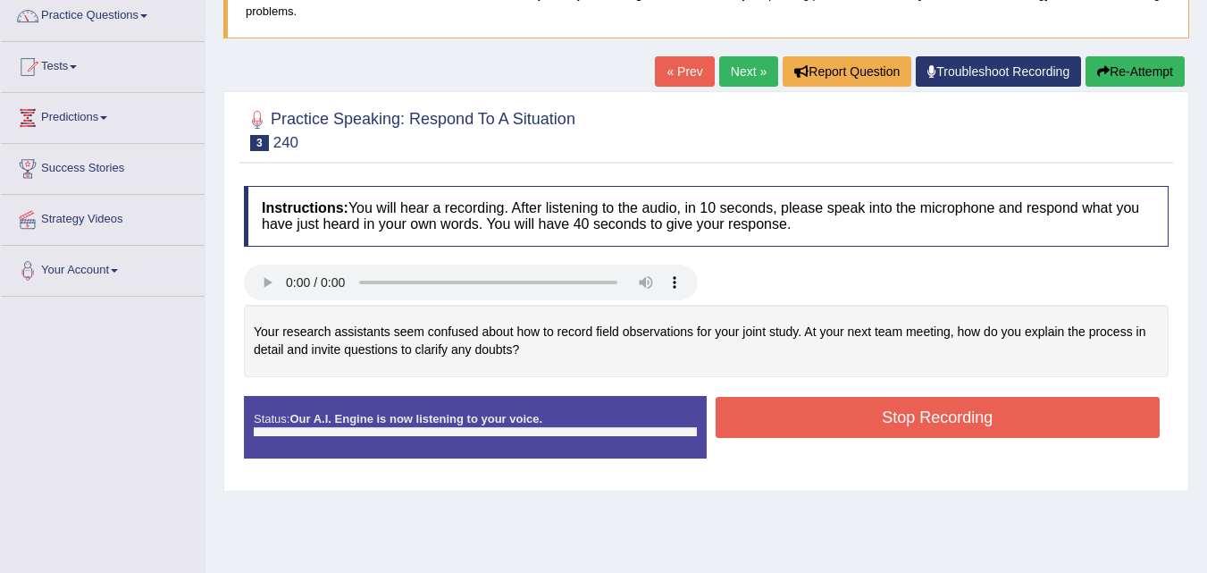
scroll to position [143, 0]
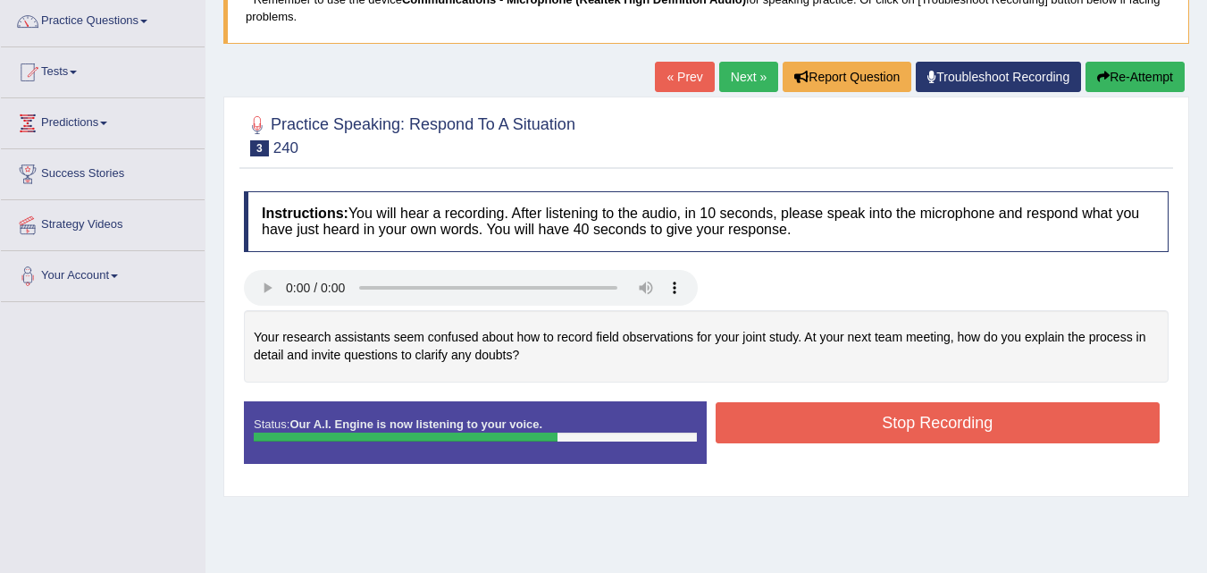
click at [886, 430] on button "Stop Recording" at bounding box center [938, 422] width 445 height 41
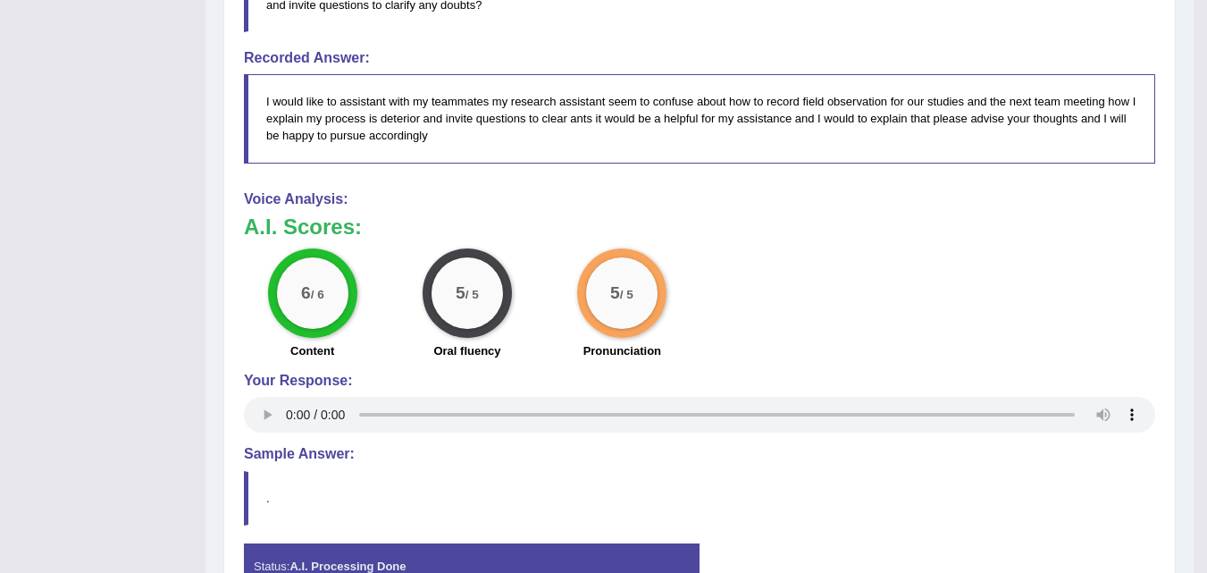
scroll to position [107, 0]
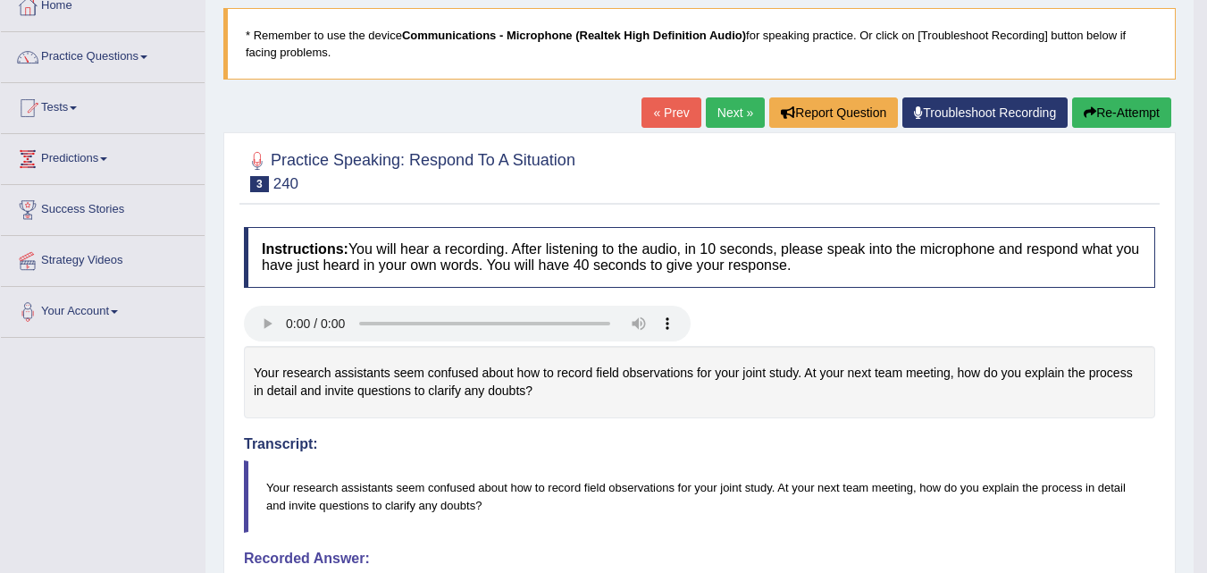
click at [735, 126] on link "Next »" at bounding box center [735, 112] width 59 height 30
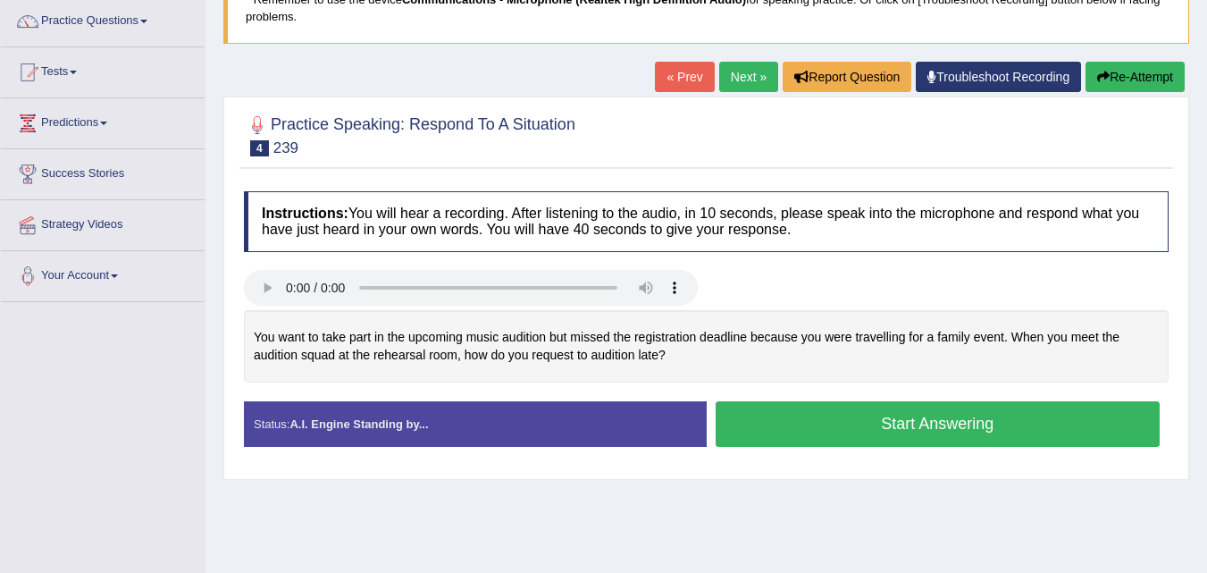
click at [822, 421] on button "Start Answering" at bounding box center [938, 424] width 445 height 46
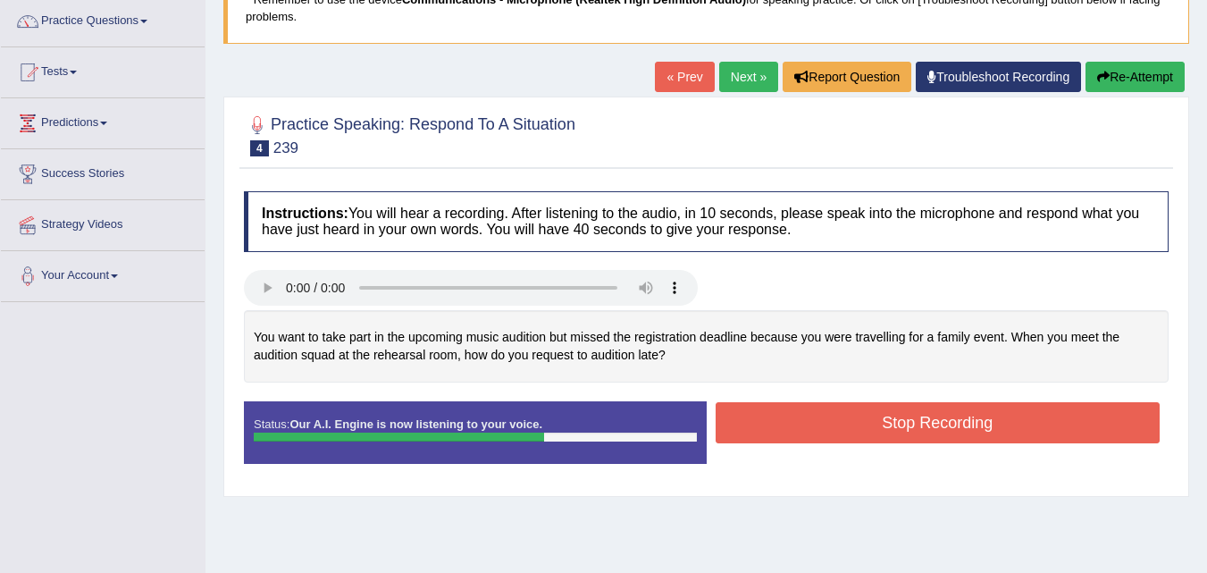
click at [840, 419] on button "Stop Recording" at bounding box center [938, 422] width 445 height 41
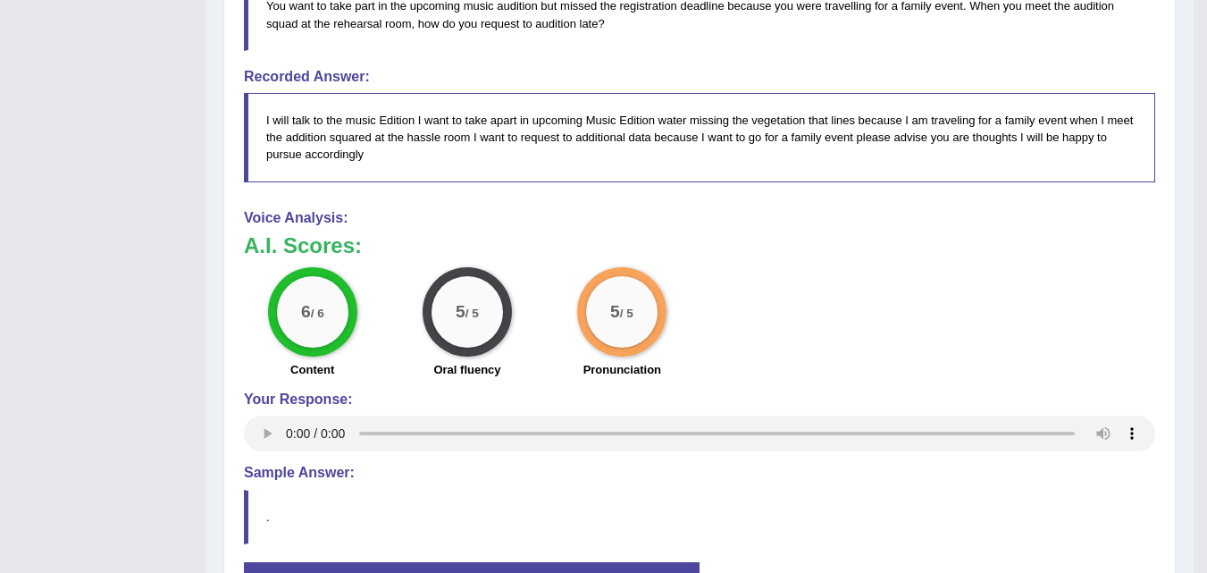
scroll to position [88, 0]
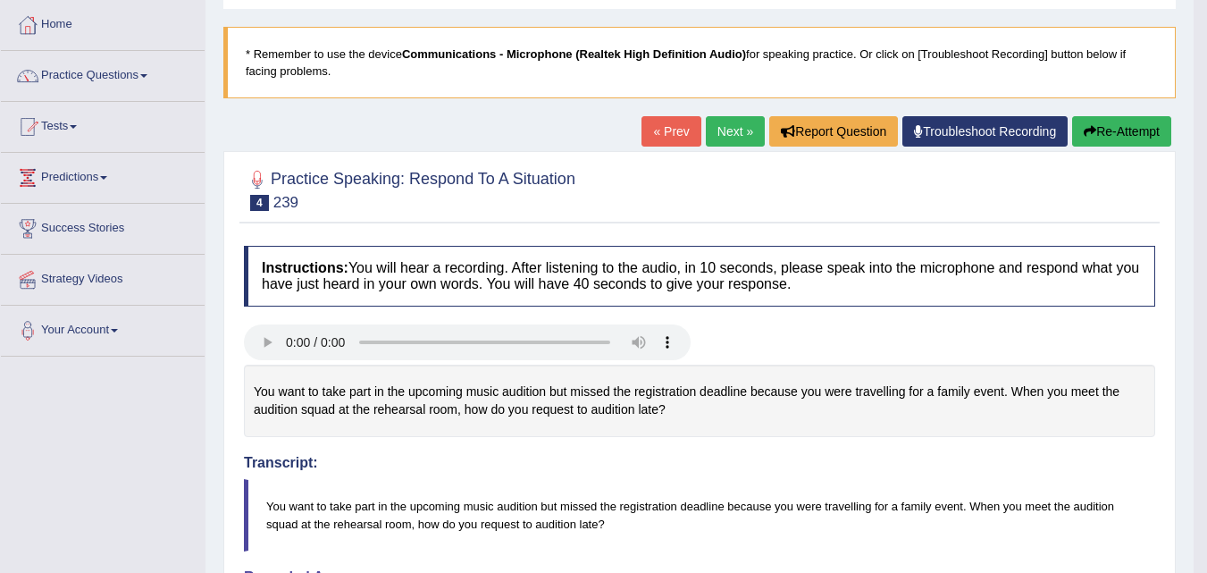
click at [724, 130] on link "Next »" at bounding box center [735, 131] width 59 height 30
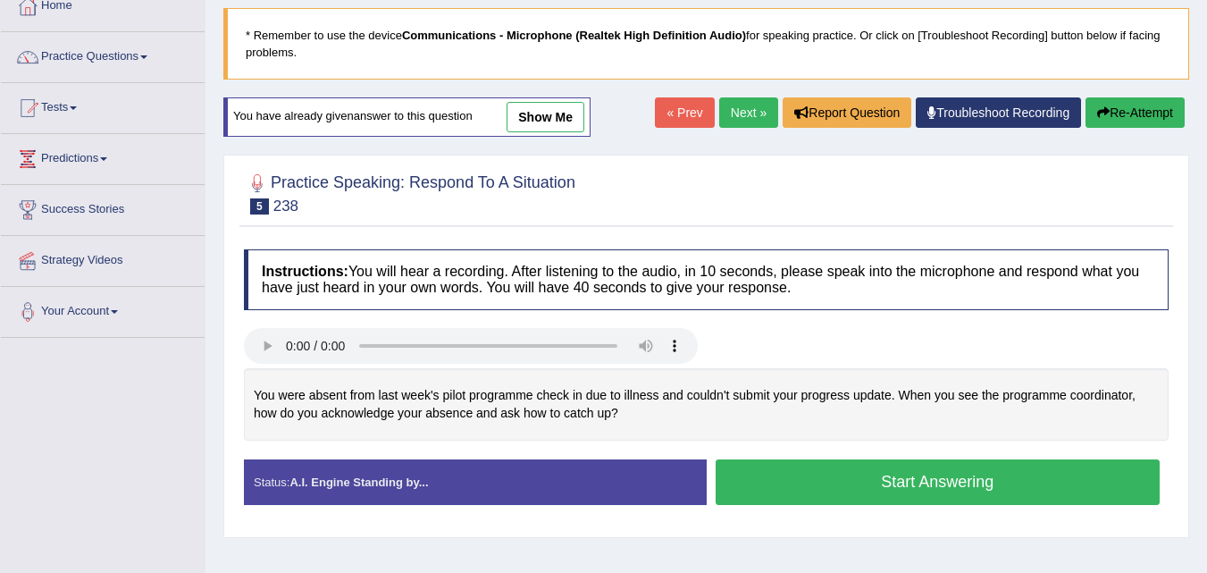
scroll to position [143, 0]
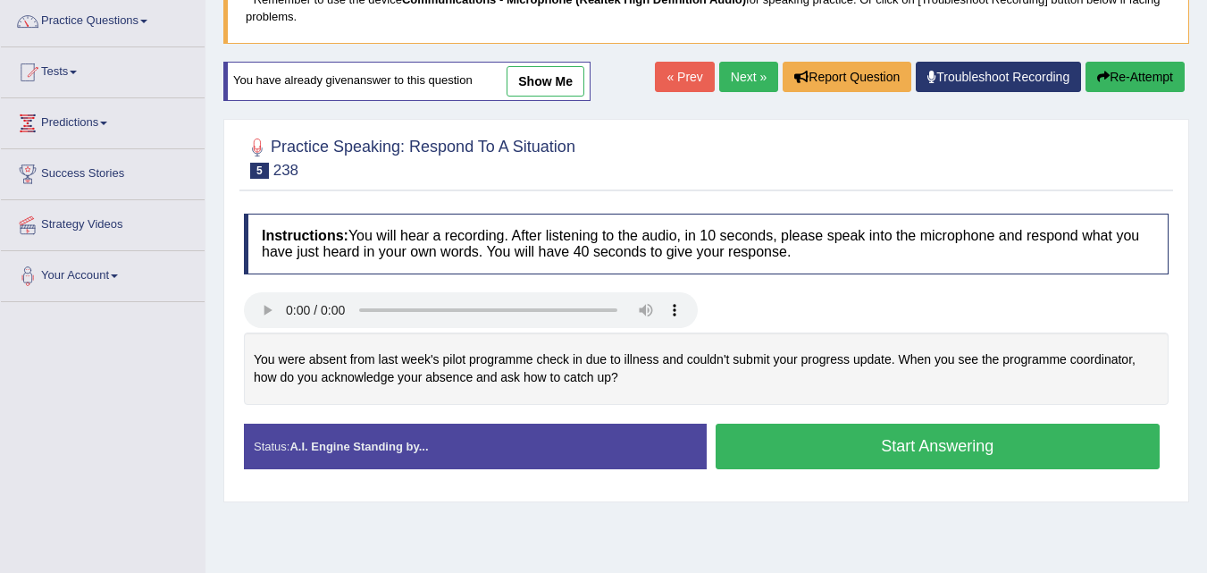
click at [876, 448] on button "Start Answering" at bounding box center [938, 447] width 445 height 46
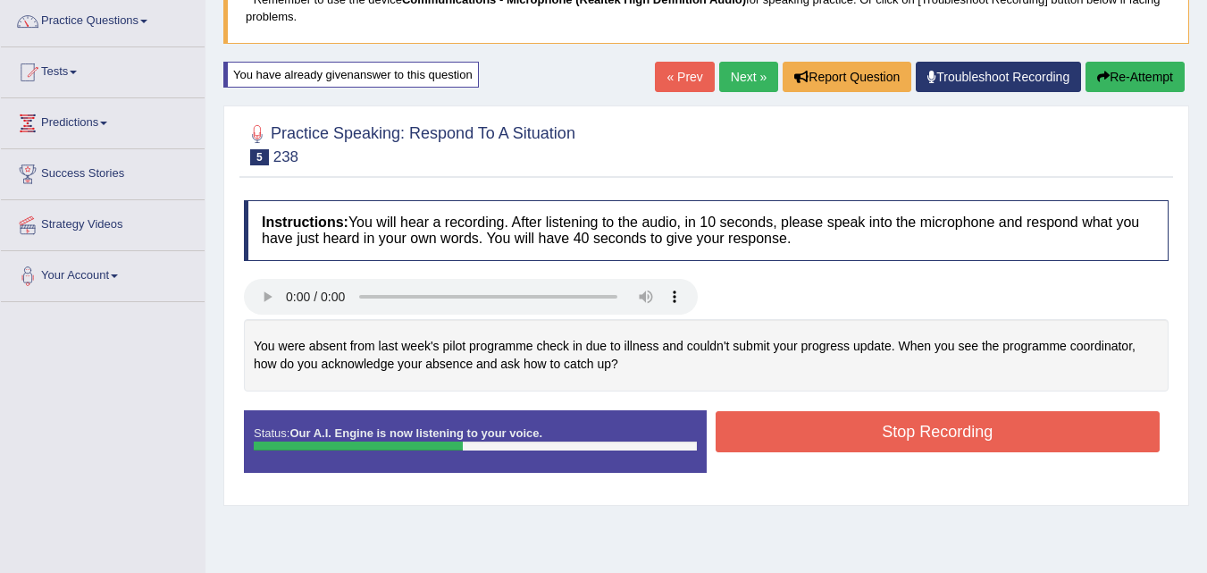
click at [1146, 64] on button "Re-Attempt" at bounding box center [1135, 77] width 99 height 30
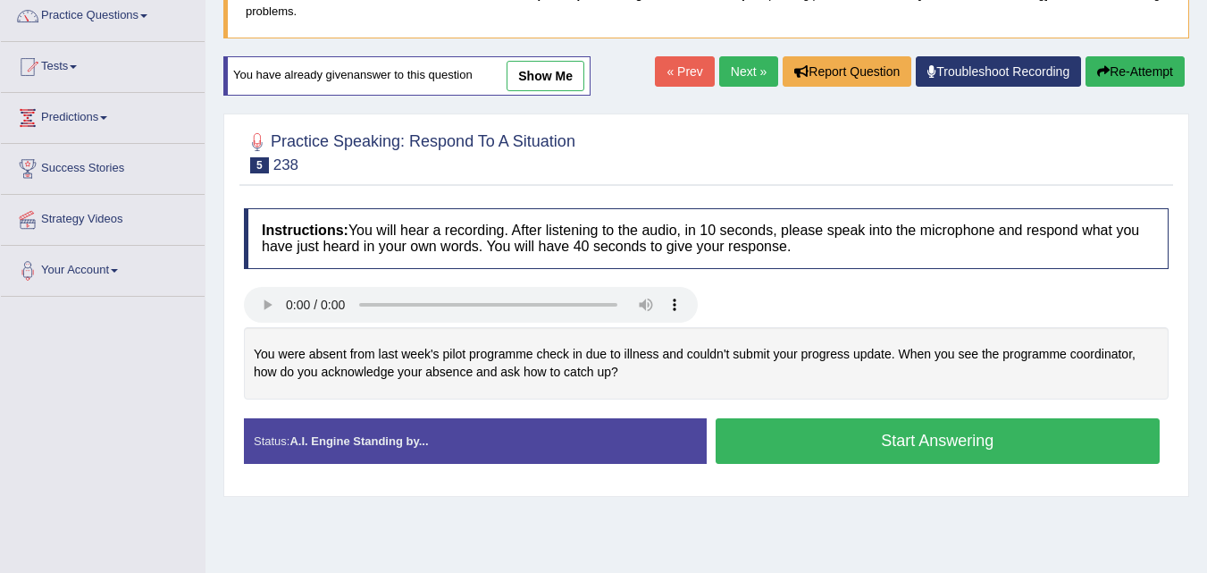
click at [990, 441] on button "Start Answering" at bounding box center [938, 441] width 445 height 46
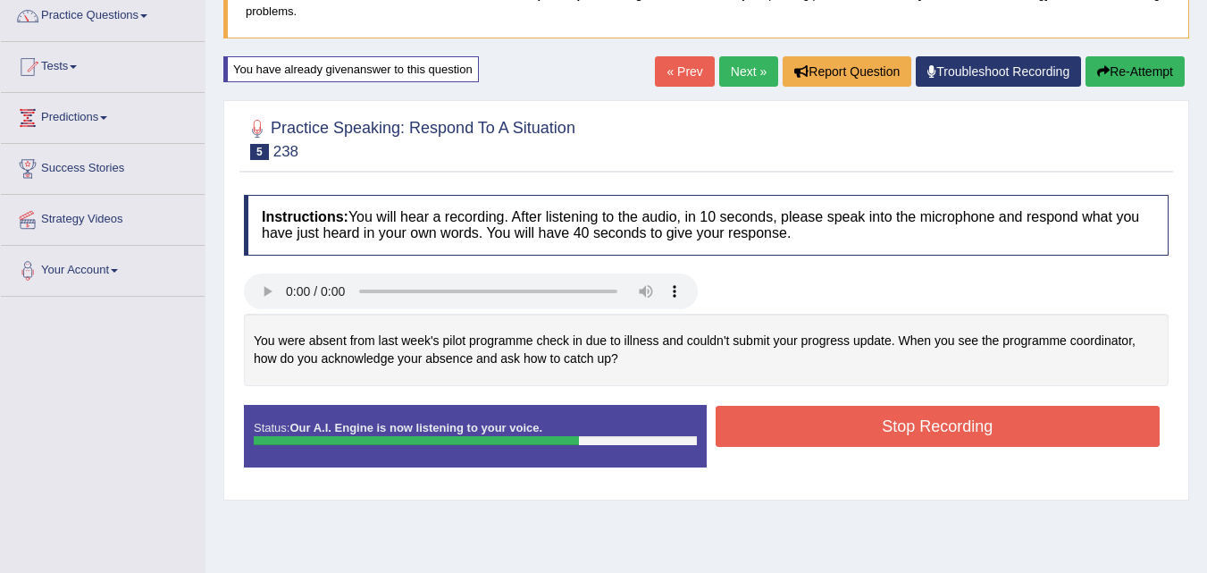
click at [1136, 61] on button "Re-Attempt" at bounding box center [1135, 71] width 99 height 30
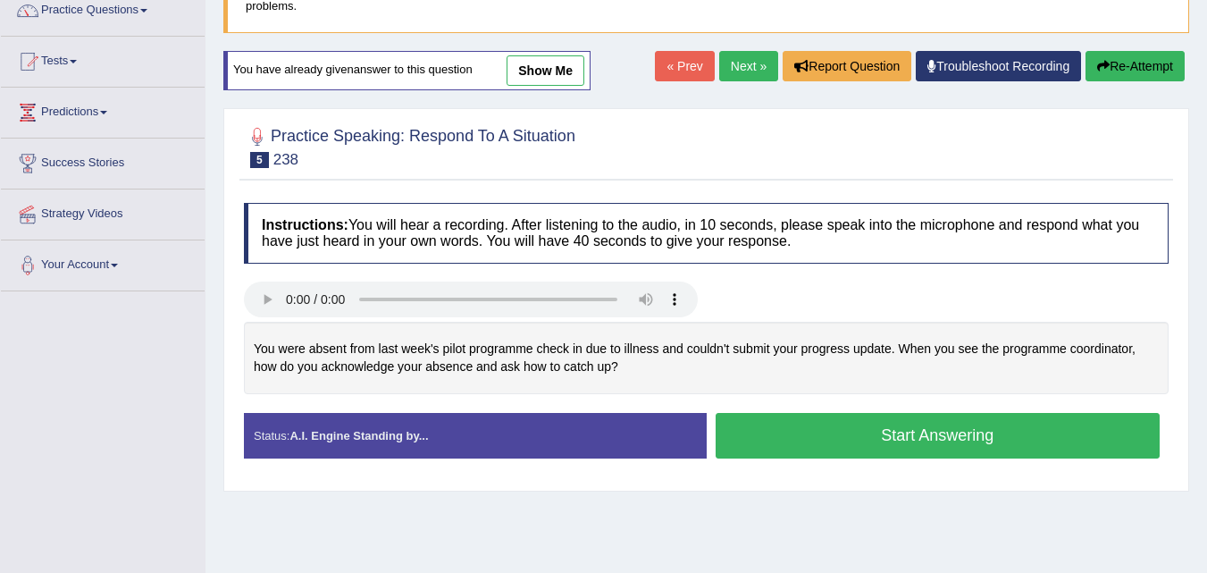
click at [936, 433] on button "Start Answering" at bounding box center [938, 436] width 445 height 46
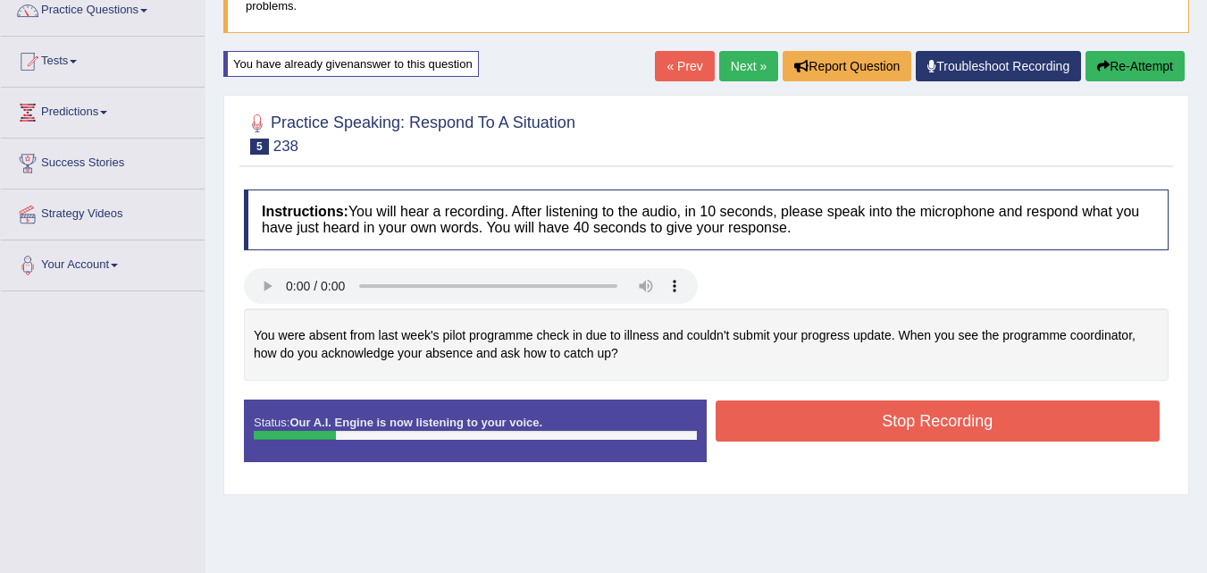
click at [1155, 66] on button "Re-Attempt" at bounding box center [1135, 66] width 99 height 30
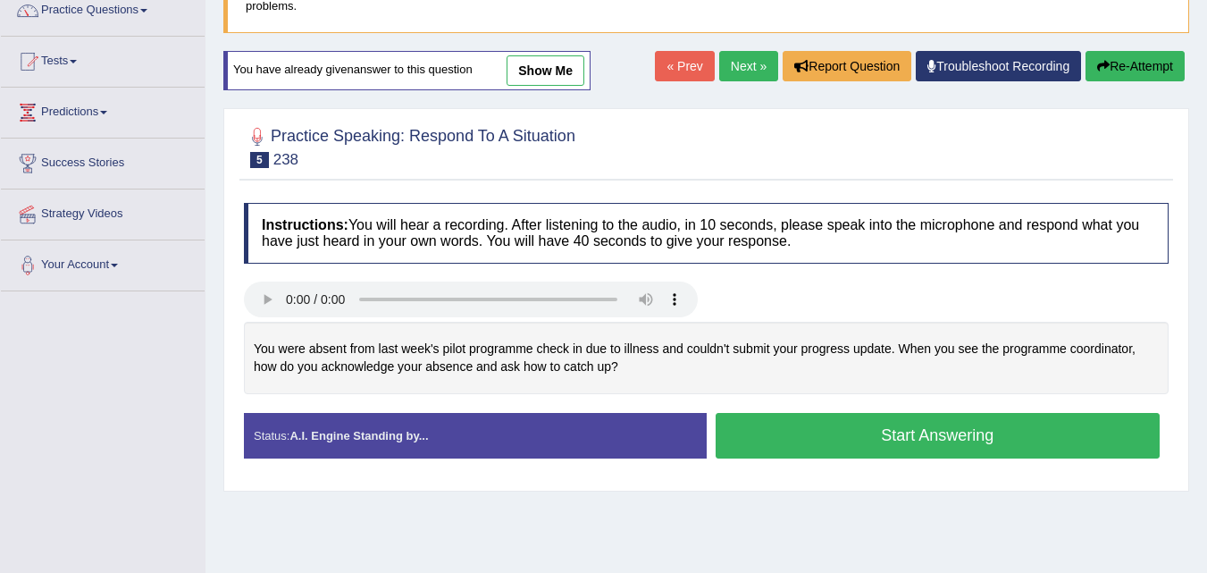
click at [993, 432] on button "Start Answering" at bounding box center [938, 436] width 445 height 46
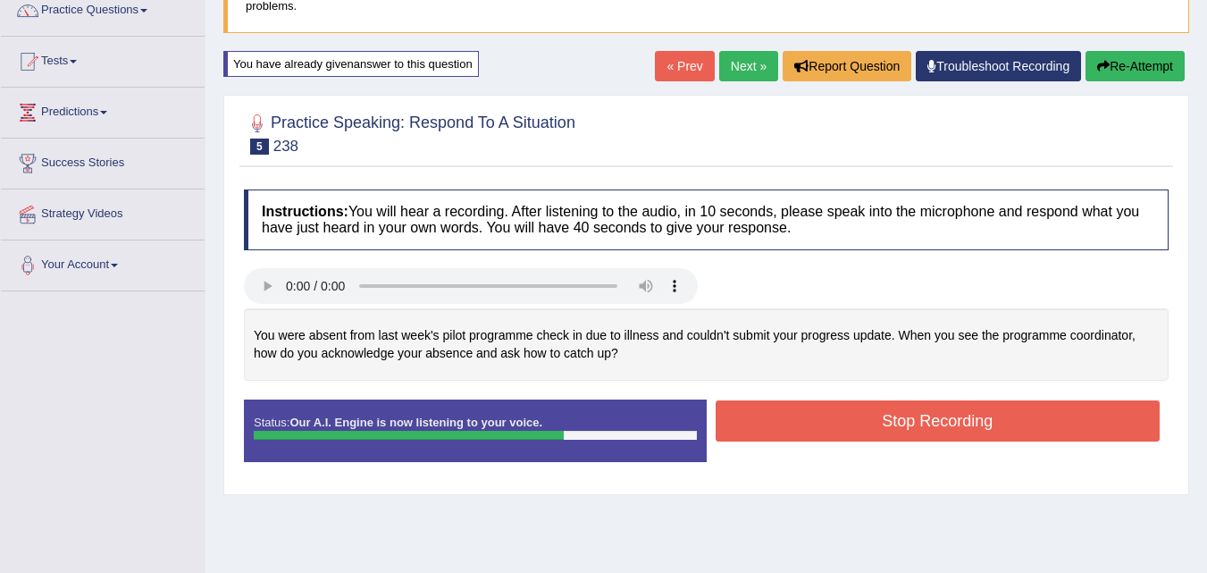
click at [993, 432] on button "Stop Recording" at bounding box center [938, 420] width 445 height 41
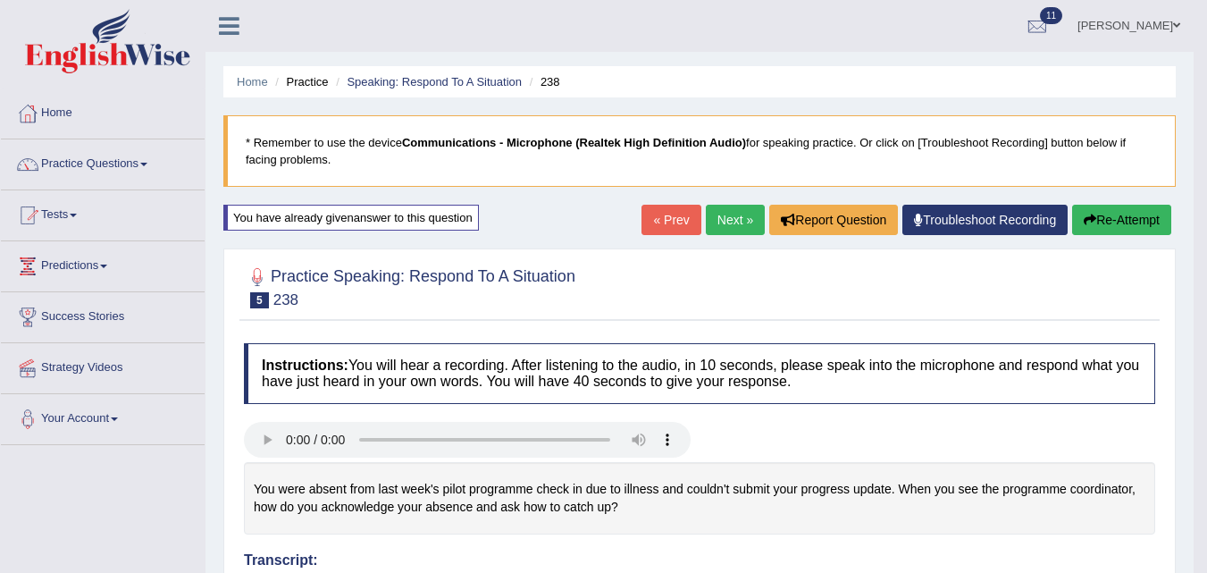
click at [712, 220] on link "Next »" at bounding box center [735, 220] width 59 height 30
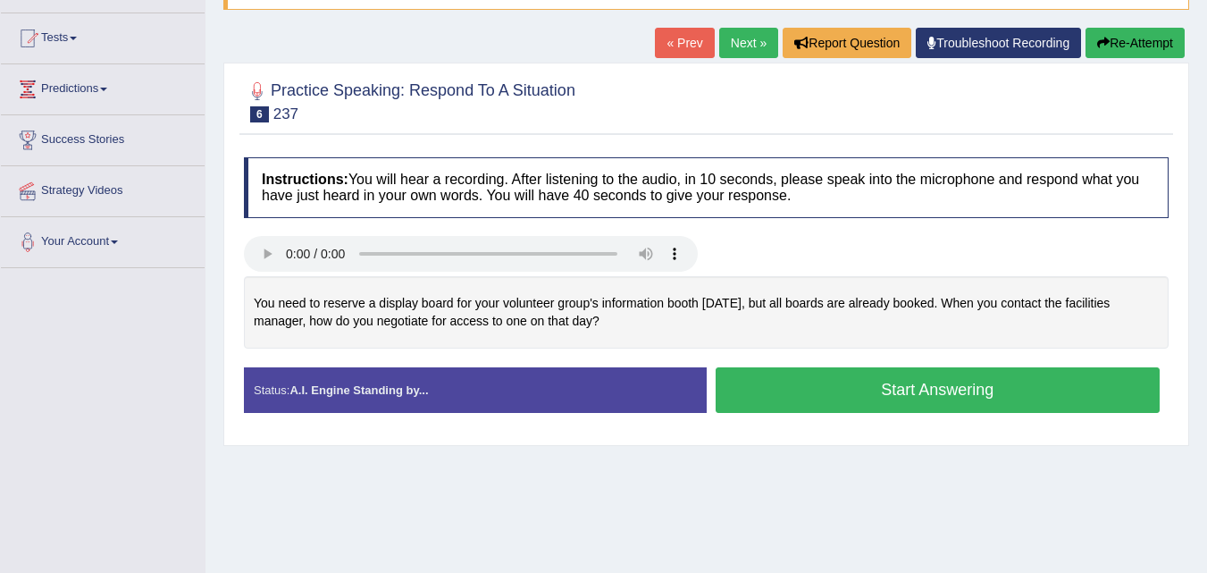
scroll to position [179, 0]
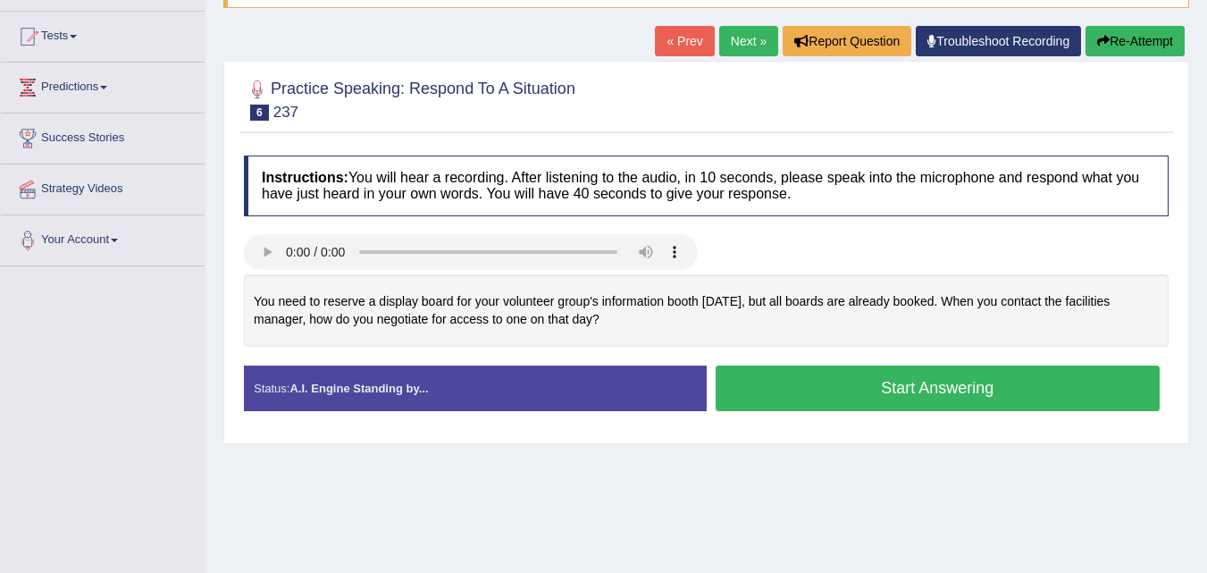
click at [409, 321] on div "You need to reserve a display board for your volunteer group's information boot…" at bounding box center [706, 310] width 925 height 72
click at [882, 390] on button "Start Answering" at bounding box center [938, 389] width 445 height 46
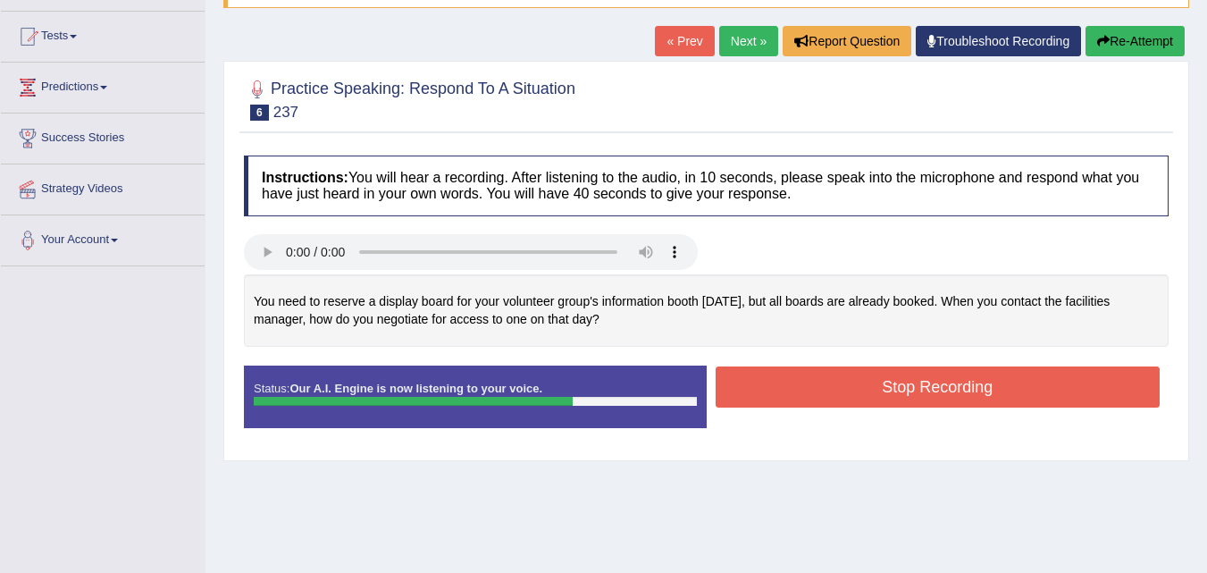
click at [882, 383] on button "Stop Recording" at bounding box center [938, 386] width 445 height 41
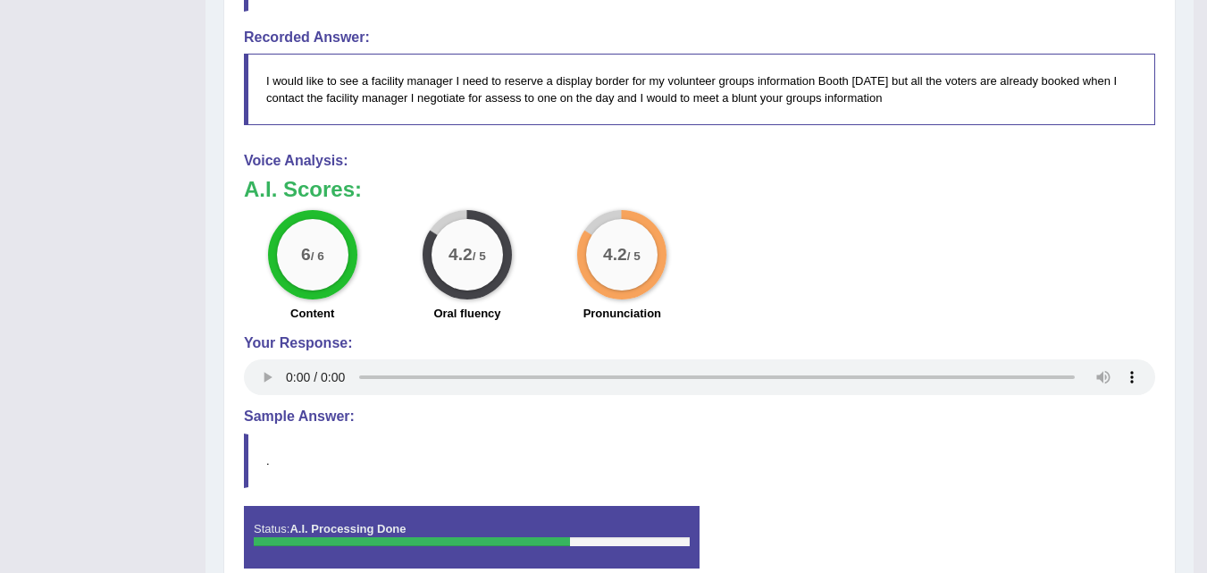
scroll to position [643, 0]
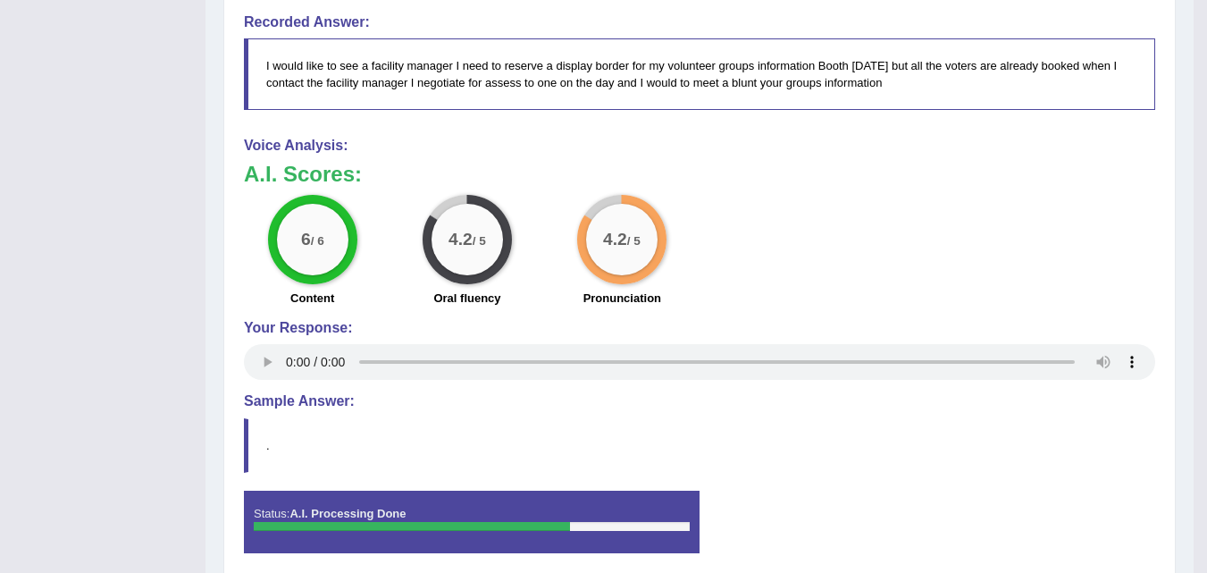
click at [803, 121] on div "Instructions: You will hear a recording. After listening to the audio, in 10 se…" at bounding box center [700, 129] width 921 height 895
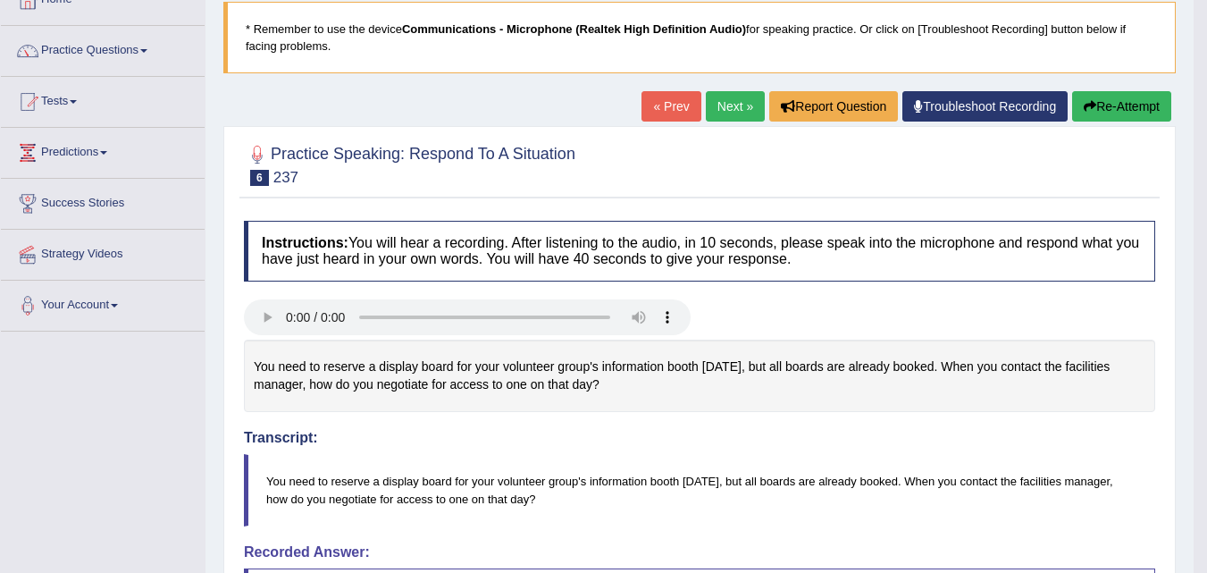
scroll to position [88, 0]
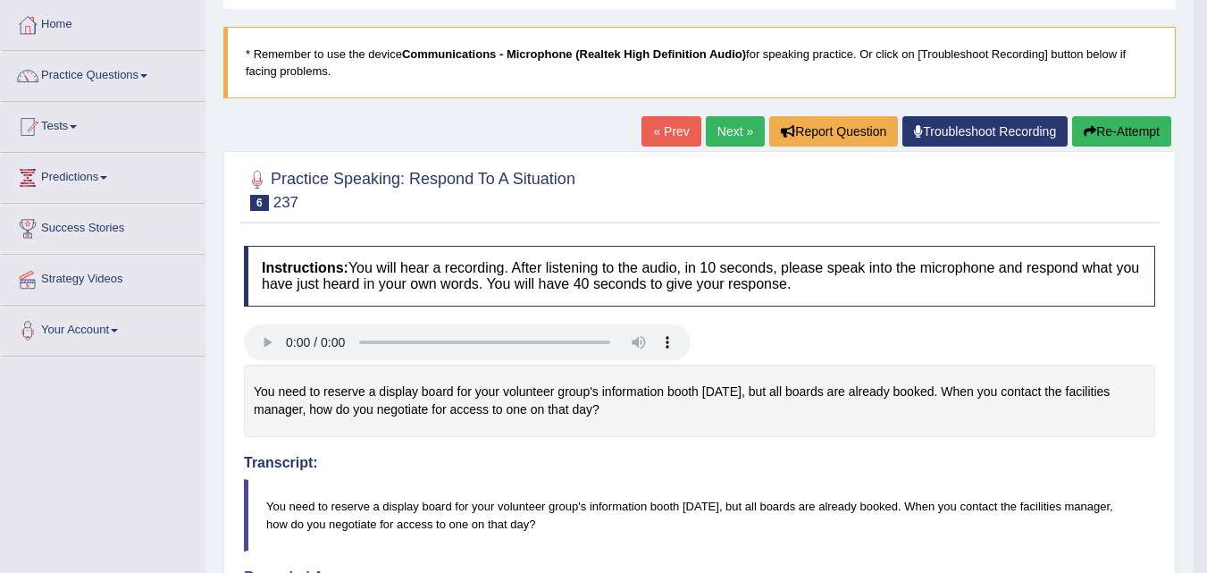
click at [1131, 106] on div "Home Practice Speaking: Respond To A Situation 237 * Remember to use the device…" at bounding box center [700, 533] width 988 height 1243
click at [1127, 128] on button "Re-Attempt" at bounding box center [1121, 131] width 99 height 30
